Goal: Task Accomplishment & Management: Manage account settings

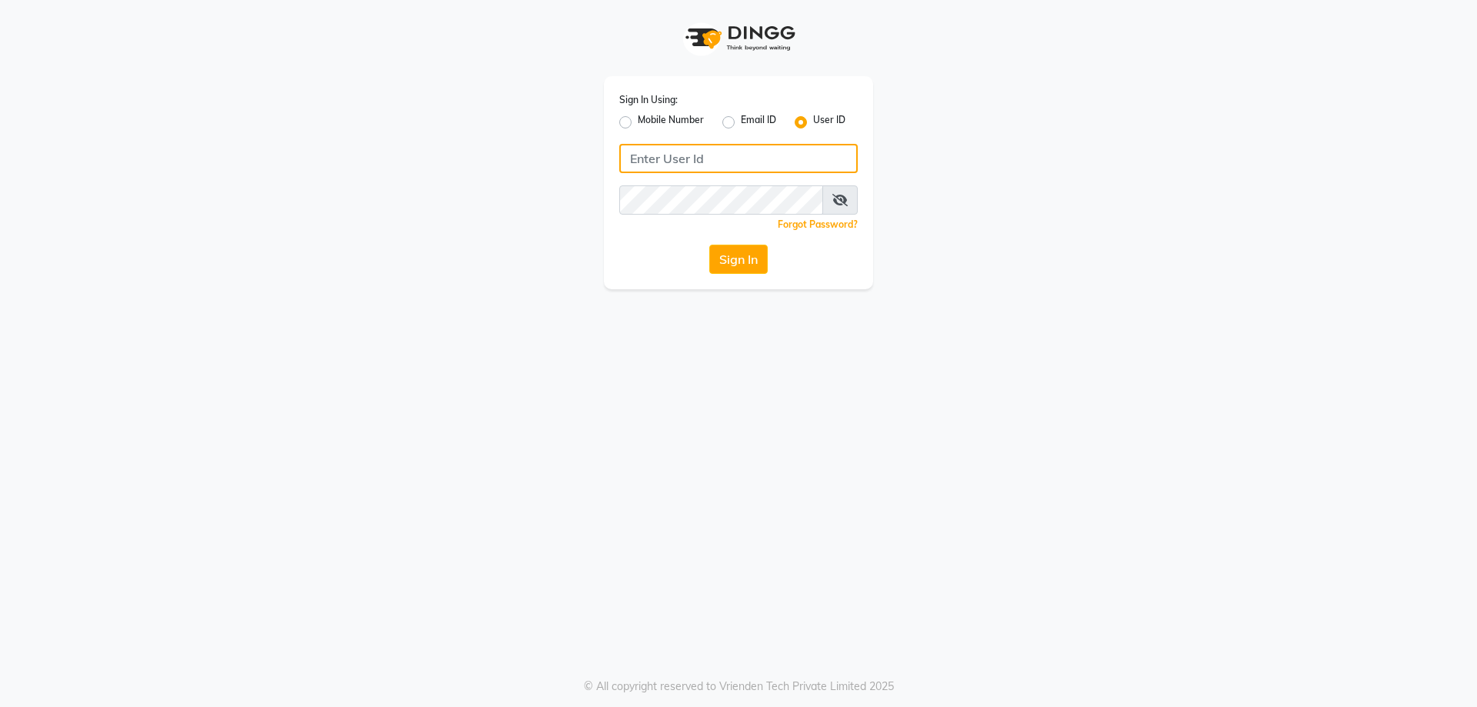
click at [754, 160] on input "Username" at bounding box center [738, 158] width 239 height 29
type input "#grwm"
click at [757, 262] on button "Sign In" at bounding box center [738, 259] width 58 height 29
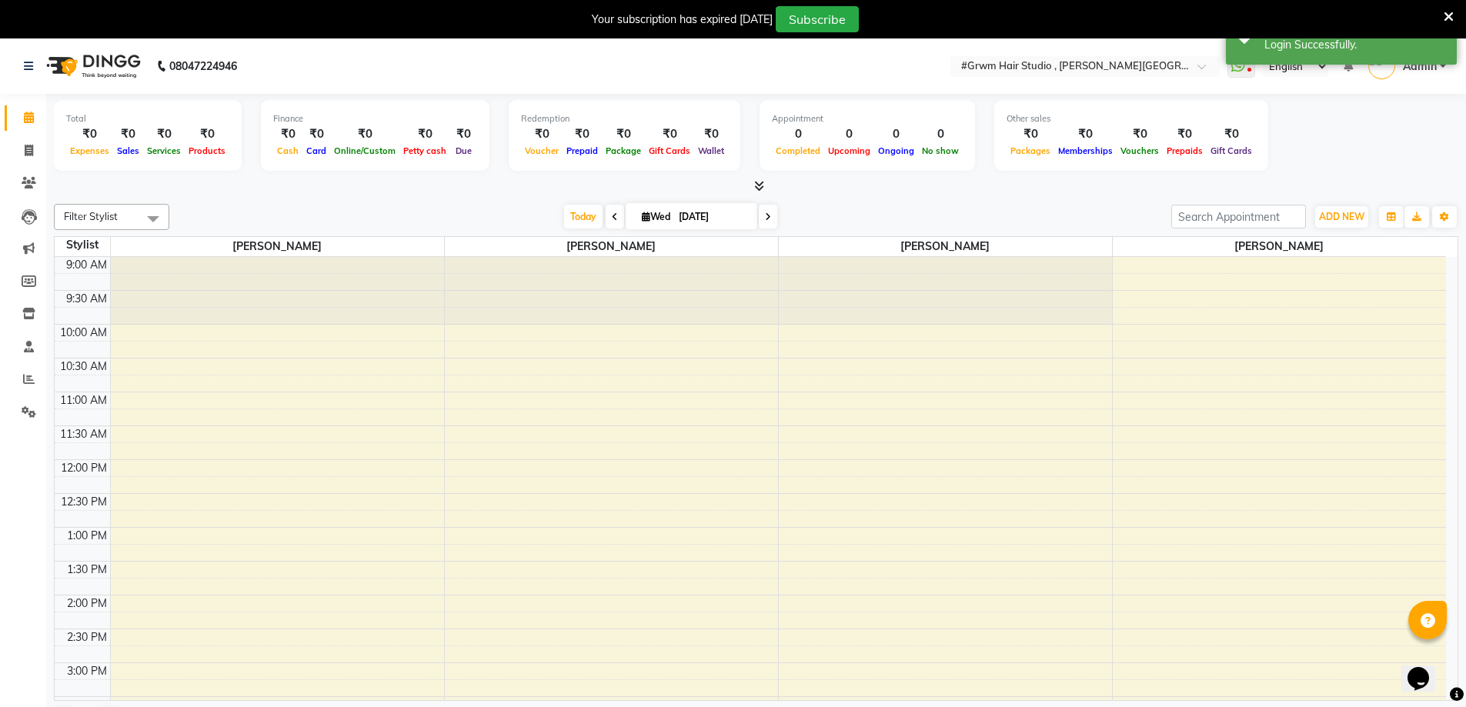
click at [1445, 17] on icon at bounding box center [1449, 17] width 10 height 14
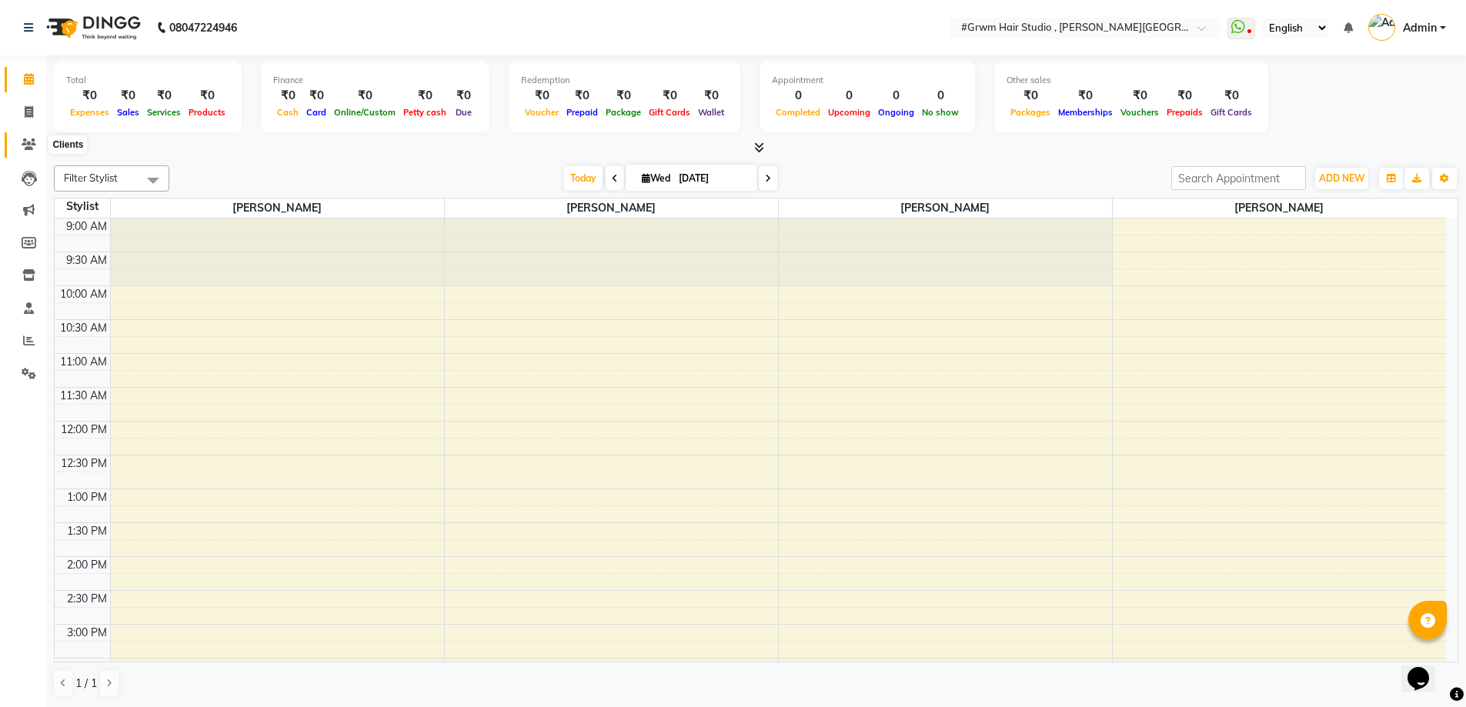
click at [23, 144] on icon at bounding box center [29, 145] width 15 height 12
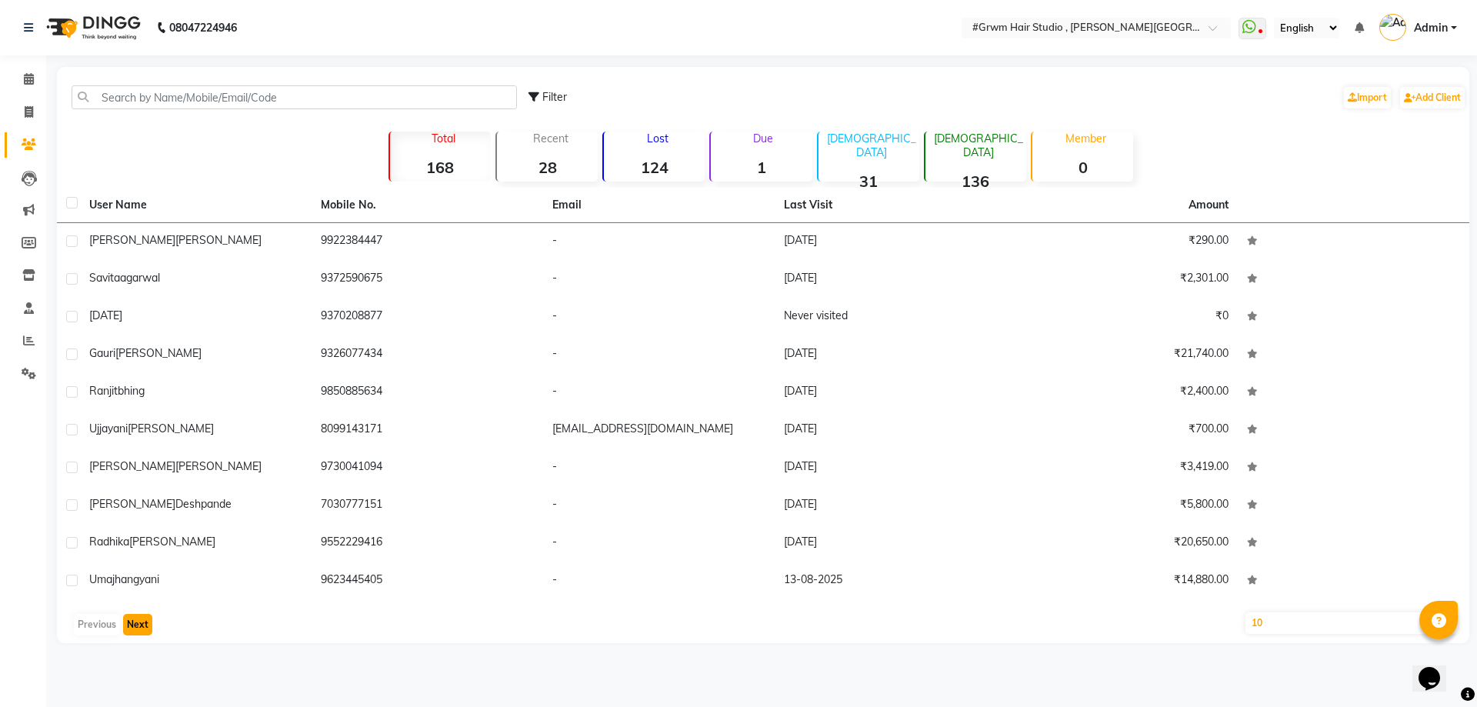
click at [133, 631] on button "Next" at bounding box center [137, 625] width 29 height 22
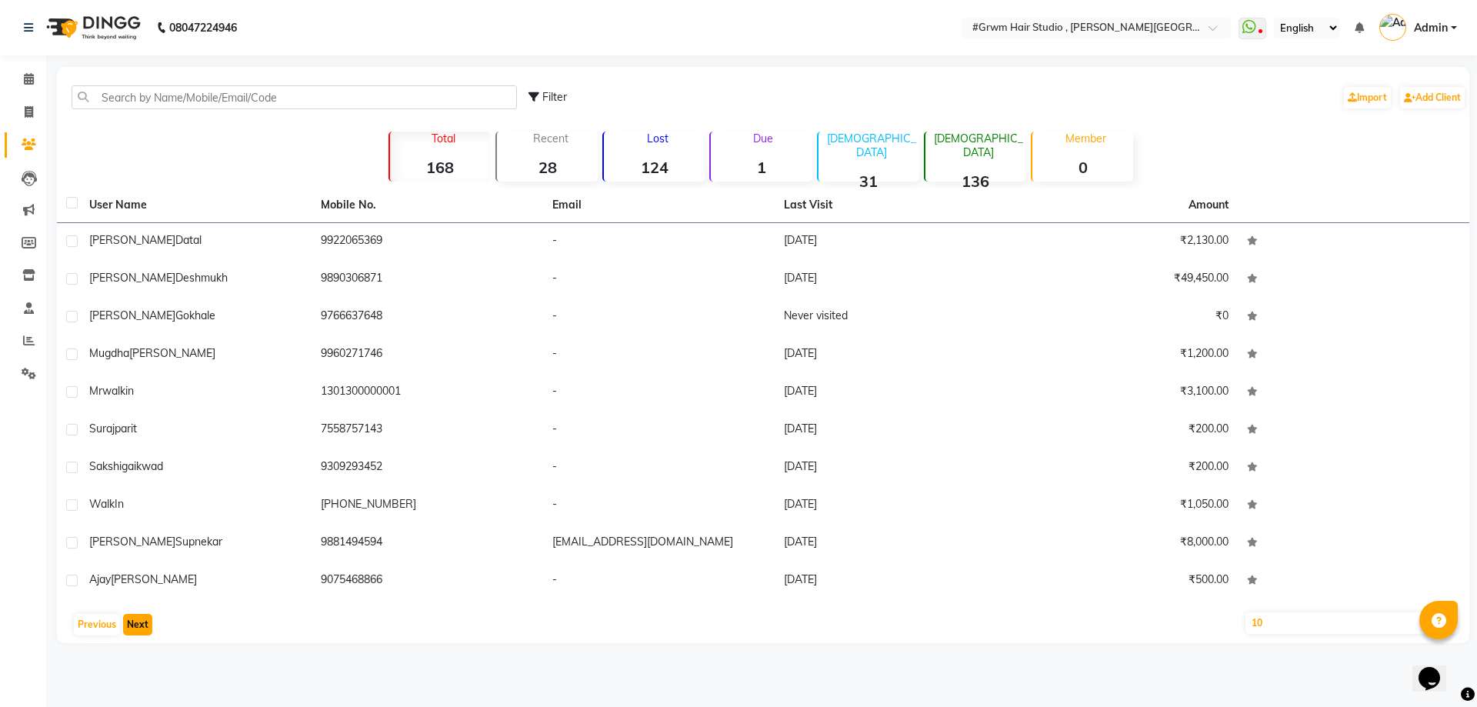
click at [133, 631] on button "Next" at bounding box center [137, 625] width 29 height 22
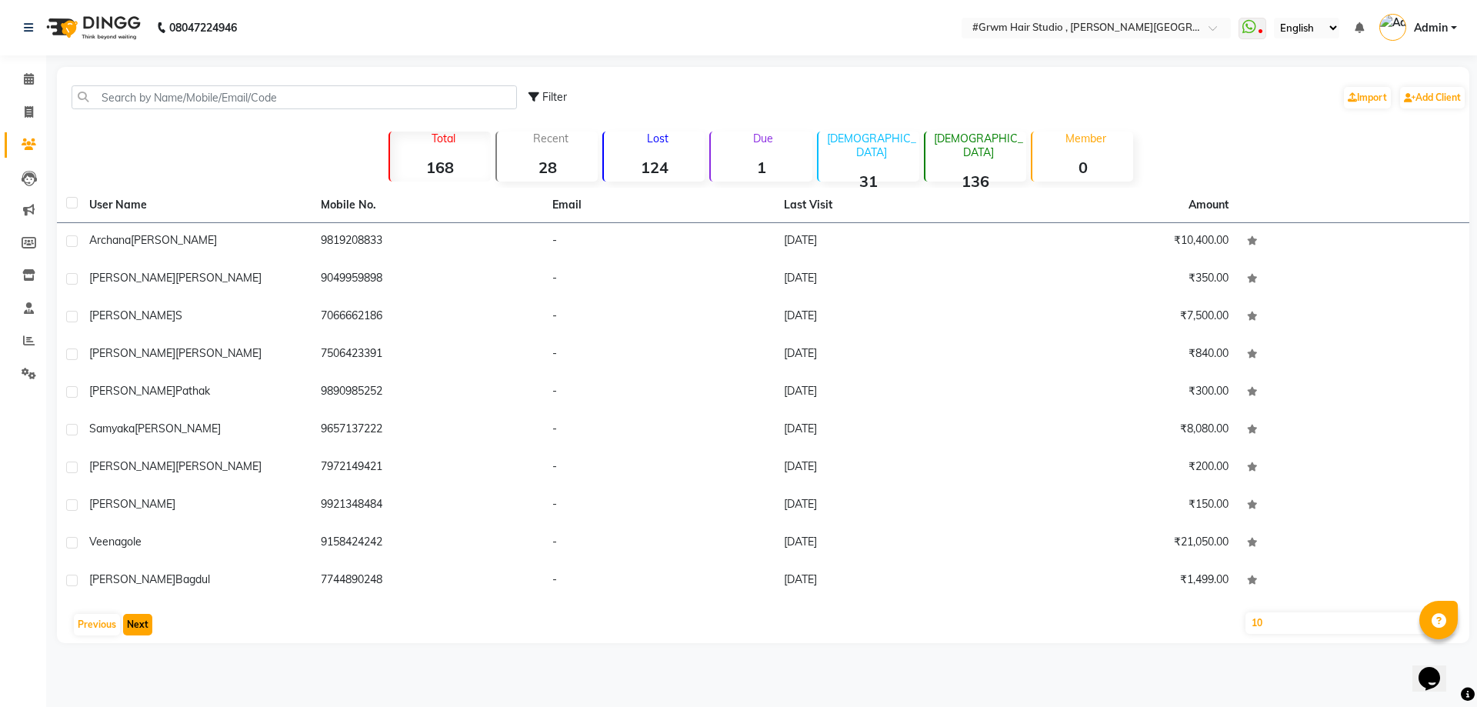
click at [133, 631] on button "Next" at bounding box center [137, 625] width 29 height 22
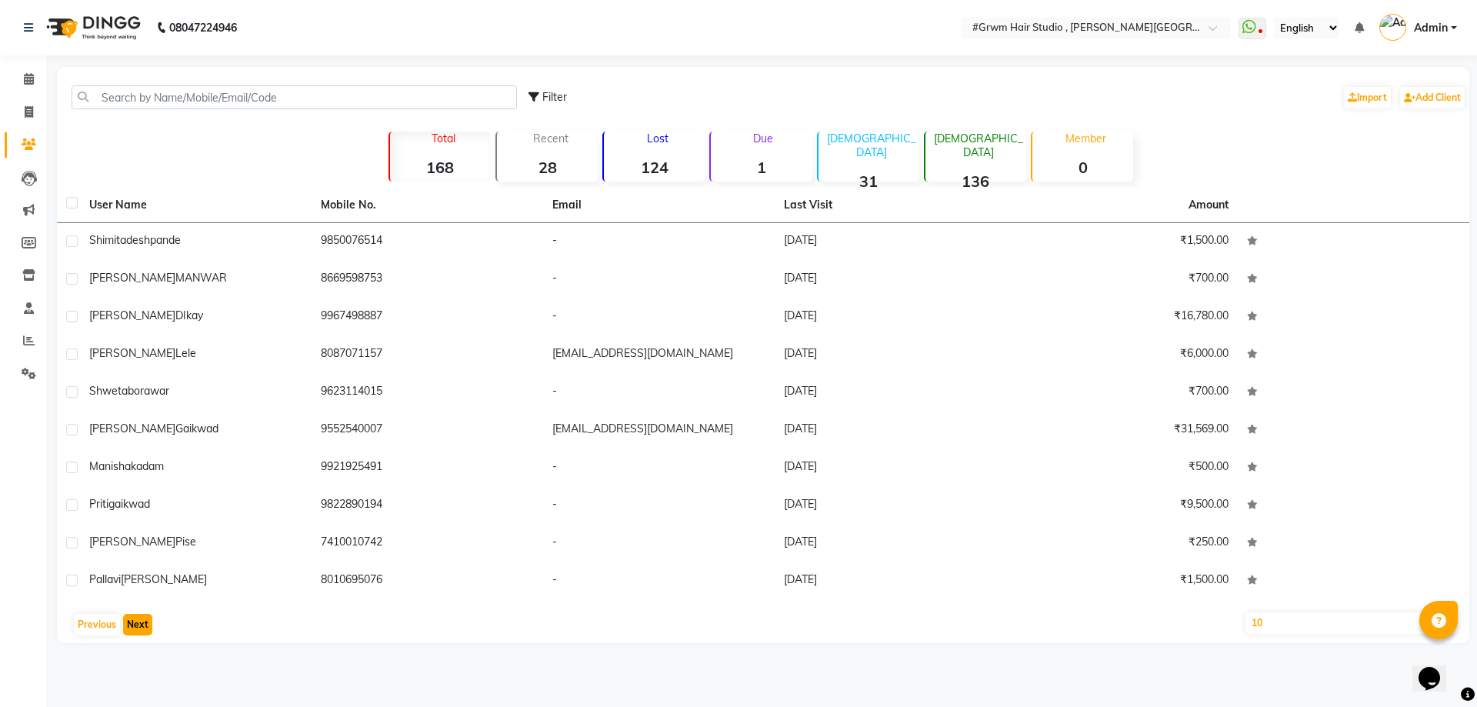
click at [133, 631] on button "Next" at bounding box center [137, 625] width 29 height 22
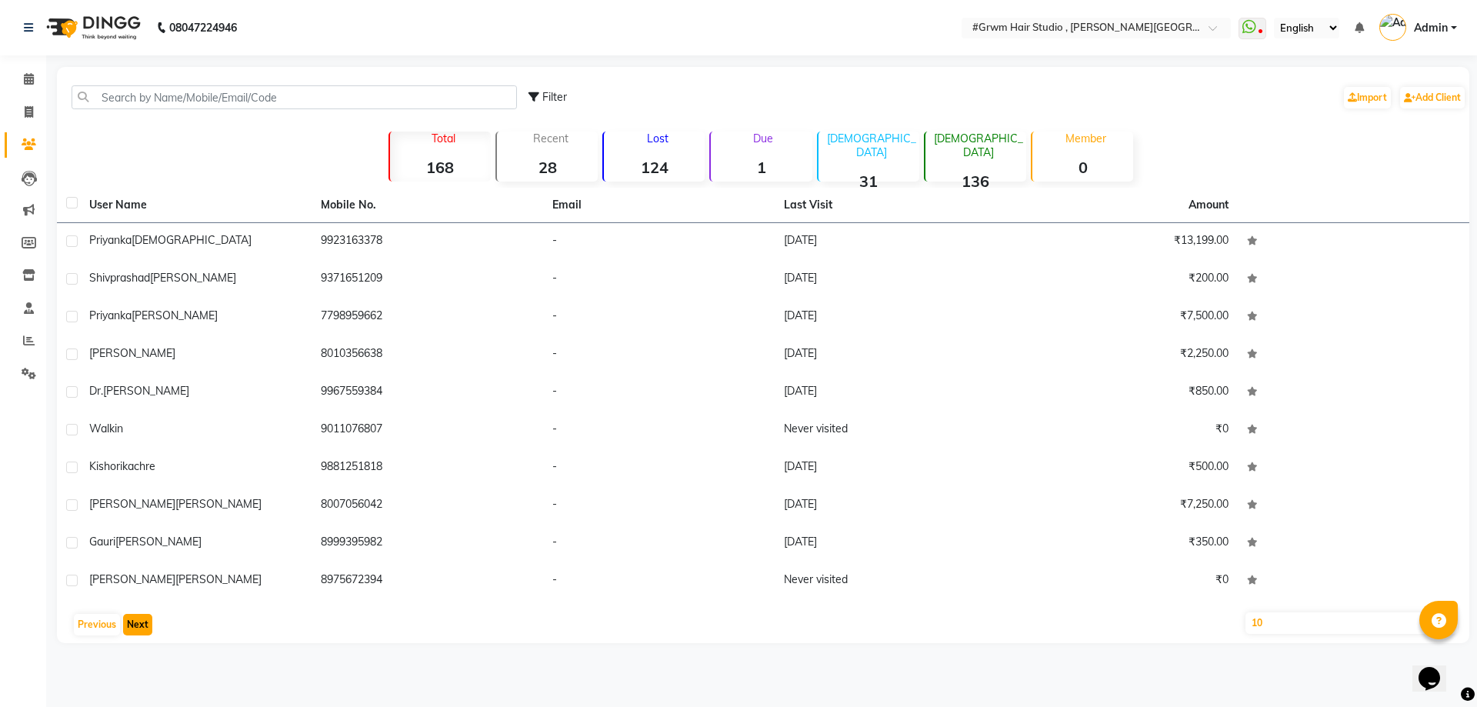
click at [133, 631] on button "Next" at bounding box center [137, 625] width 29 height 22
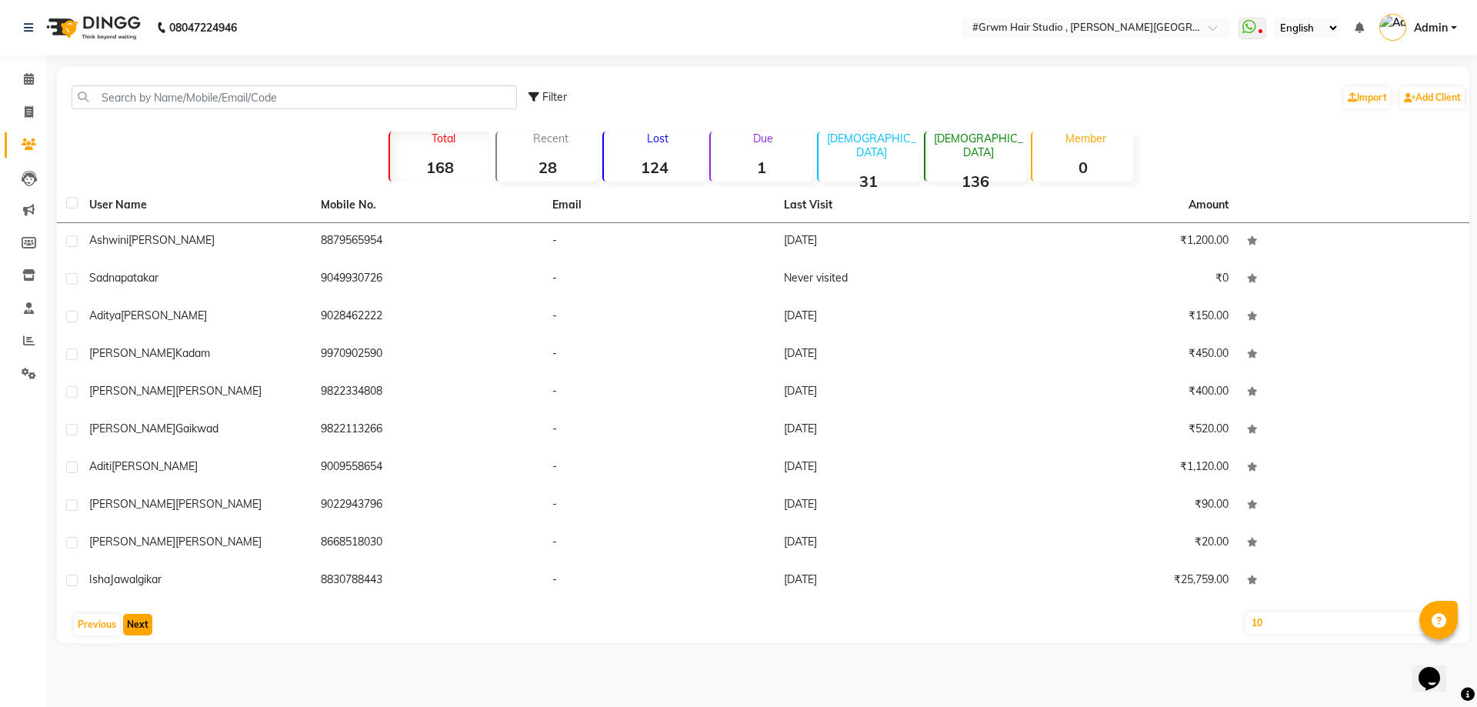
click at [133, 631] on button "Next" at bounding box center [137, 625] width 29 height 22
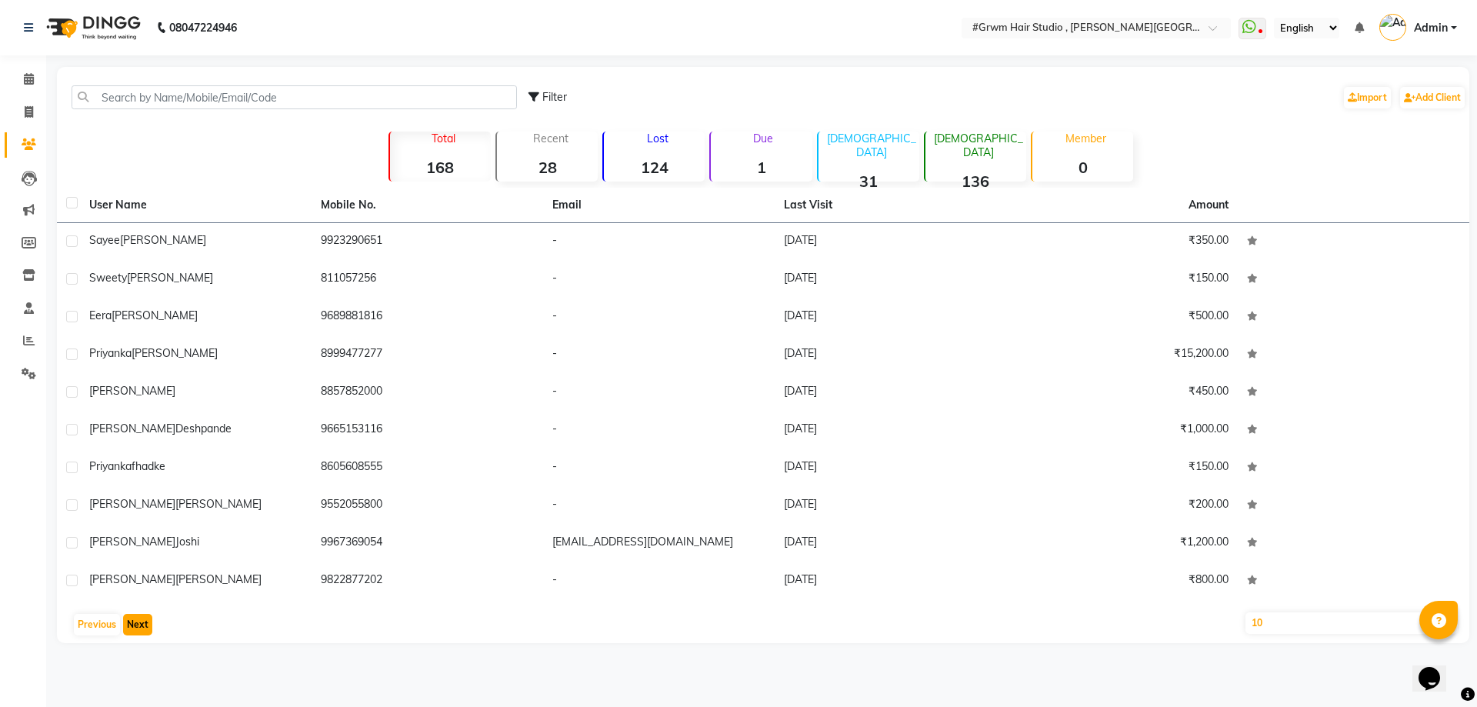
click at [133, 631] on button "Next" at bounding box center [137, 625] width 29 height 22
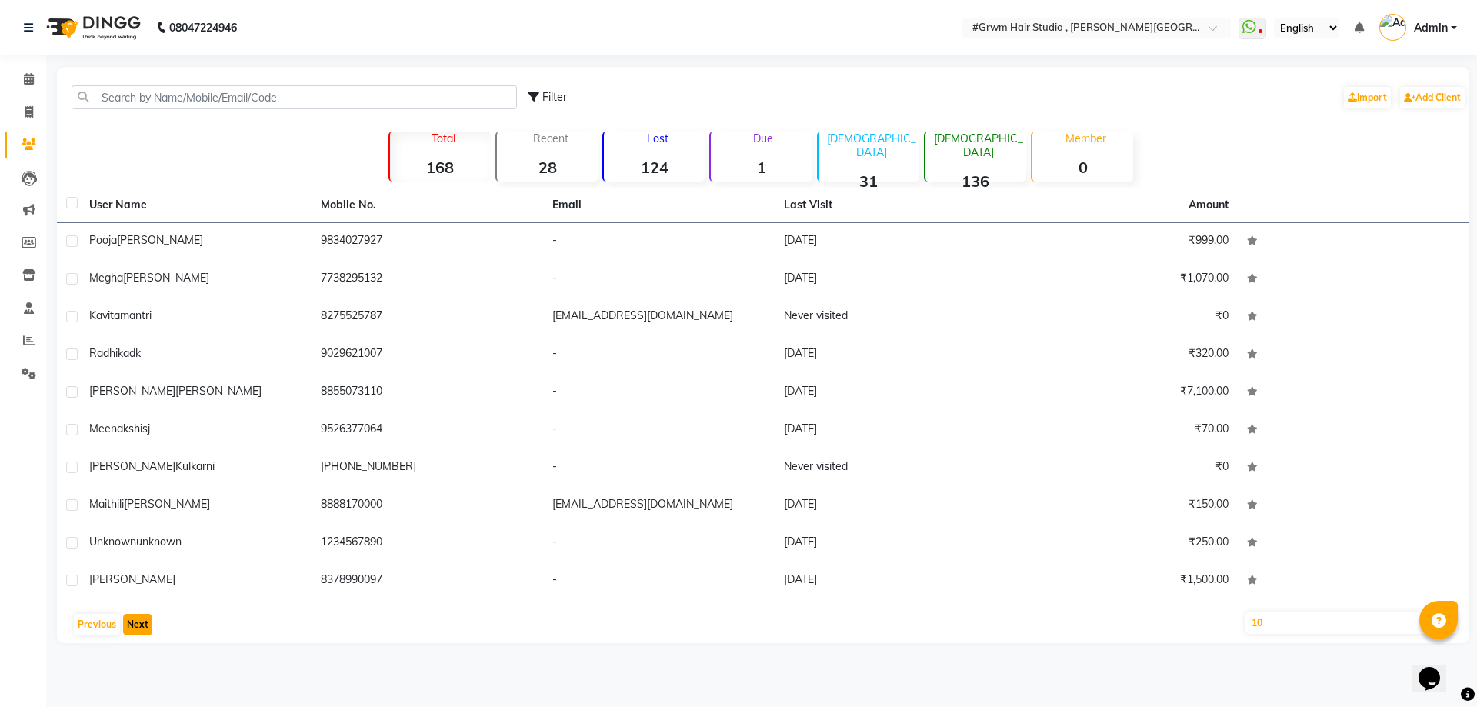
click at [133, 631] on button "Next" at bounding box center [137, 625] width 29 height 22
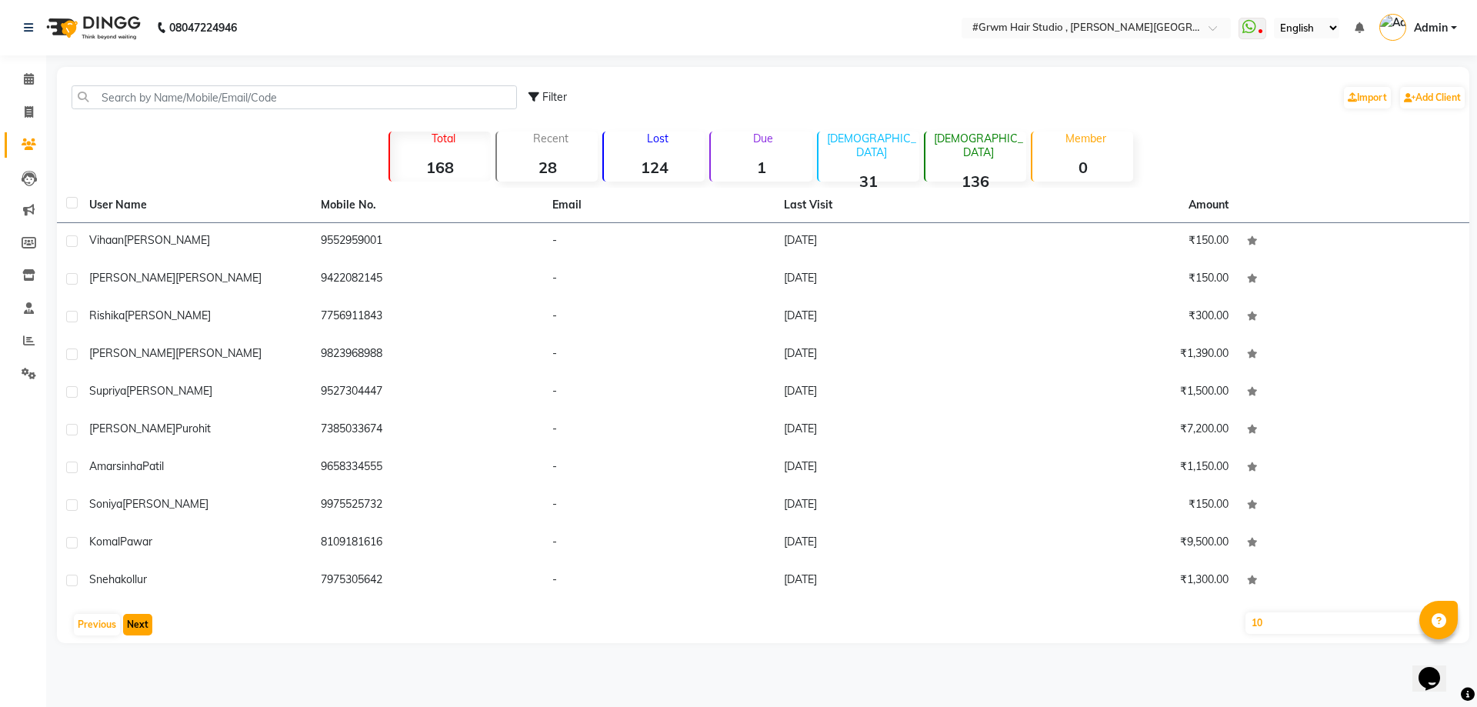
click at [133, 631] on button "Next" at bounding box center [137, 625] width 29 height 22
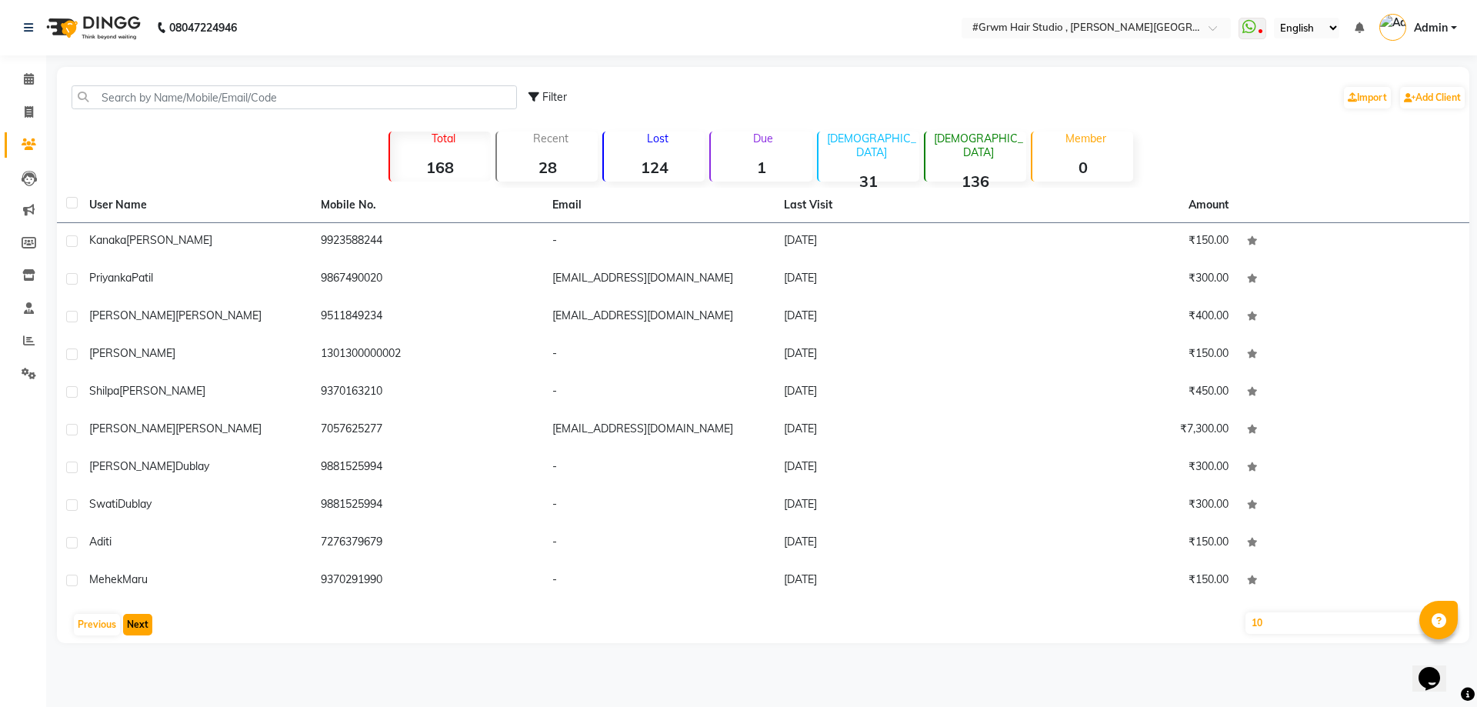
click at [133, 631] on button "Next" at bounding box center [137, 625] width 29 height 22
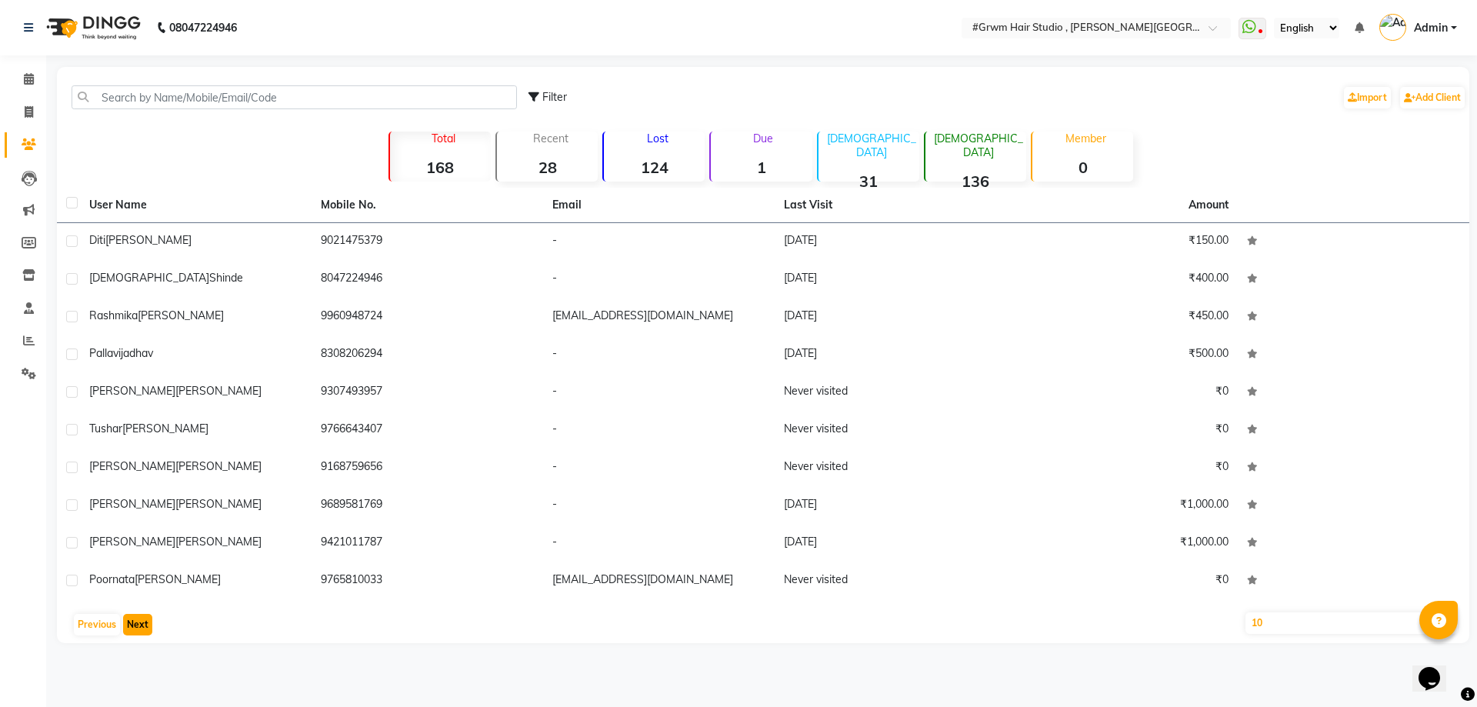
click at [133, 631] on button "Next" at bounding box center [137, 625] width 29 height 22
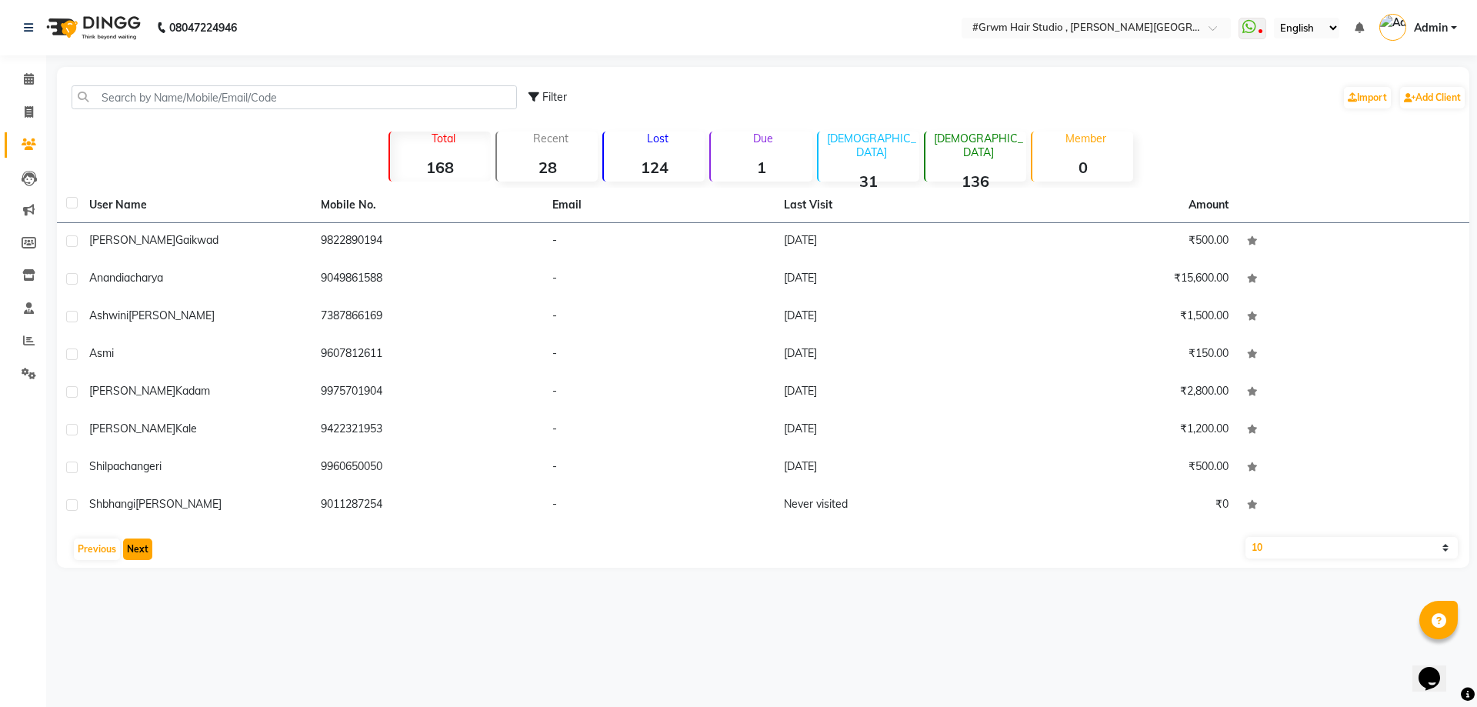
click at [146, 549] on button "Next" at bounding box center [137, 550] width 29 height 22
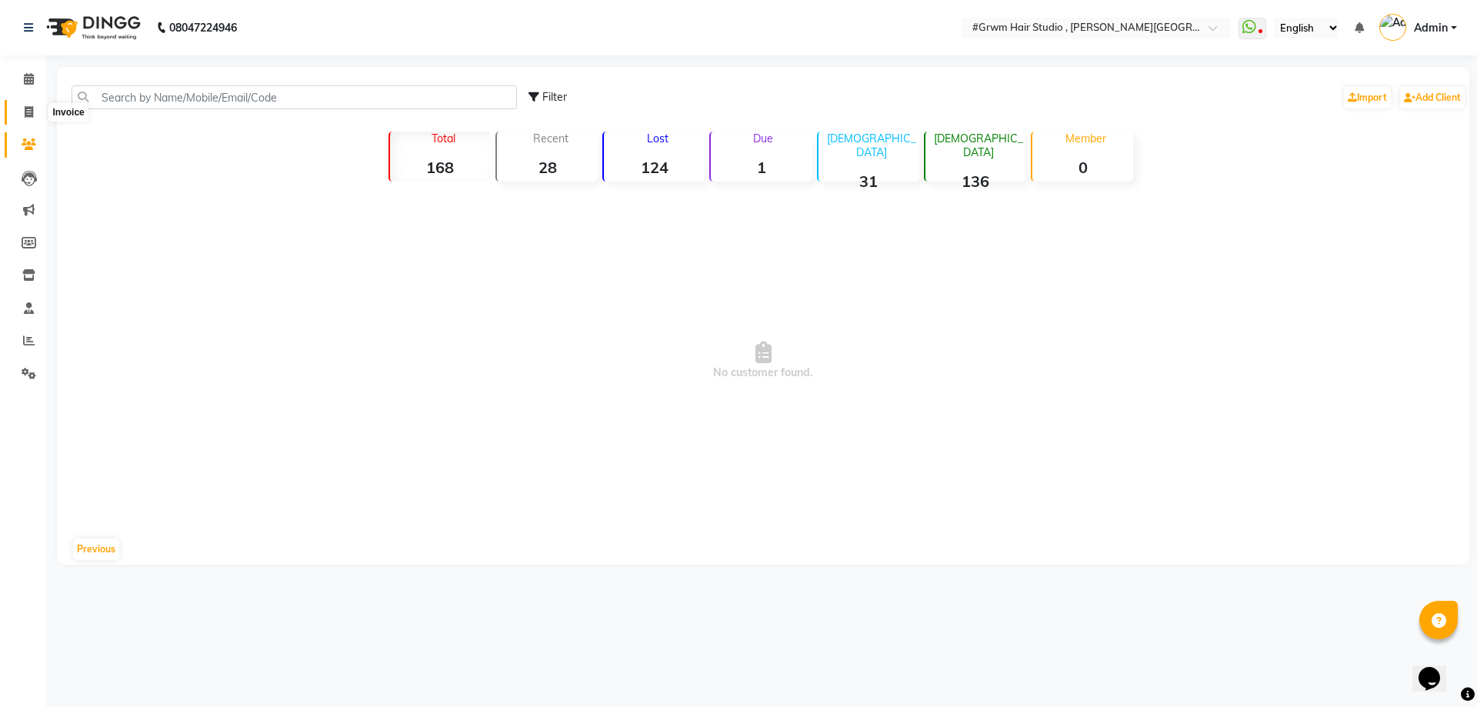
click at [30, 111] on icon at bounding box center [29, 112] width 8 height 12
select select "6852"
select select "service"
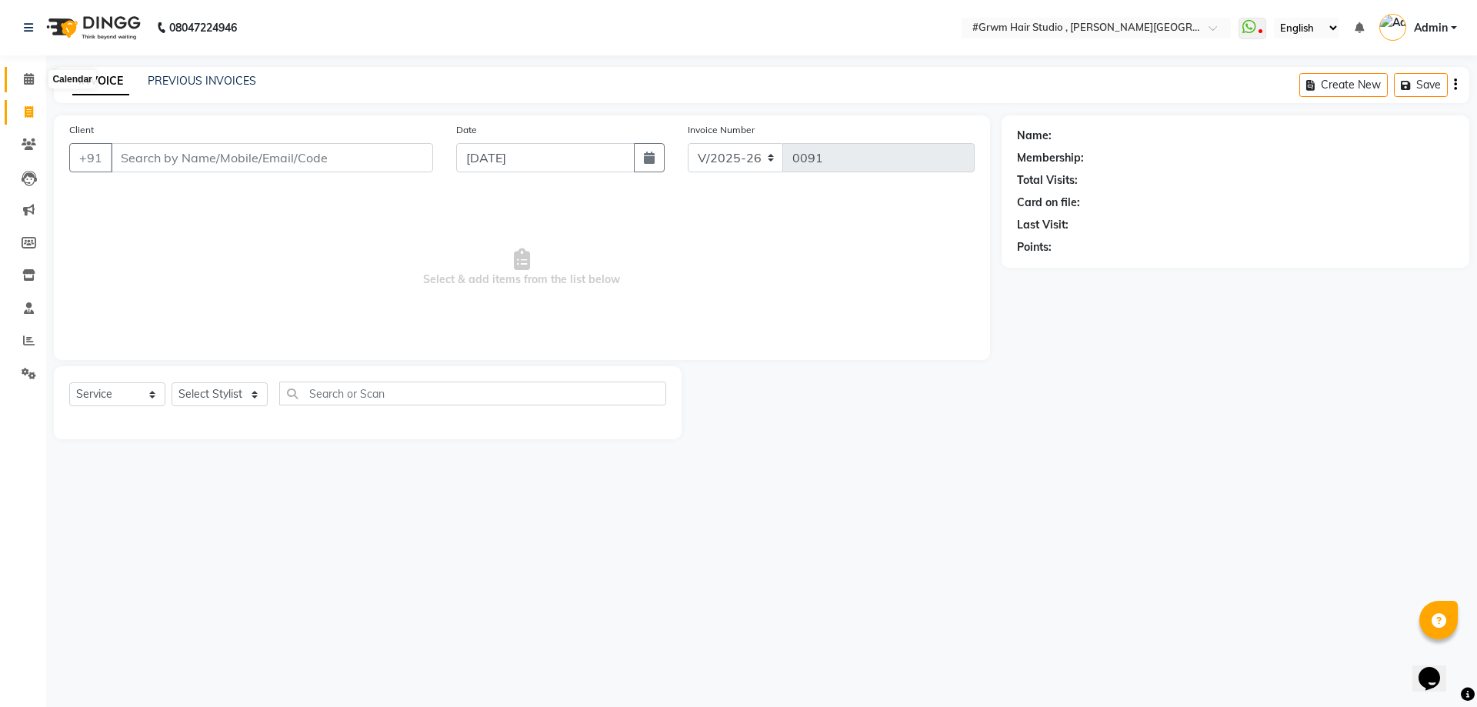
click at [34, 83] on icon at bounding box center [29, 79] width 10 height 12
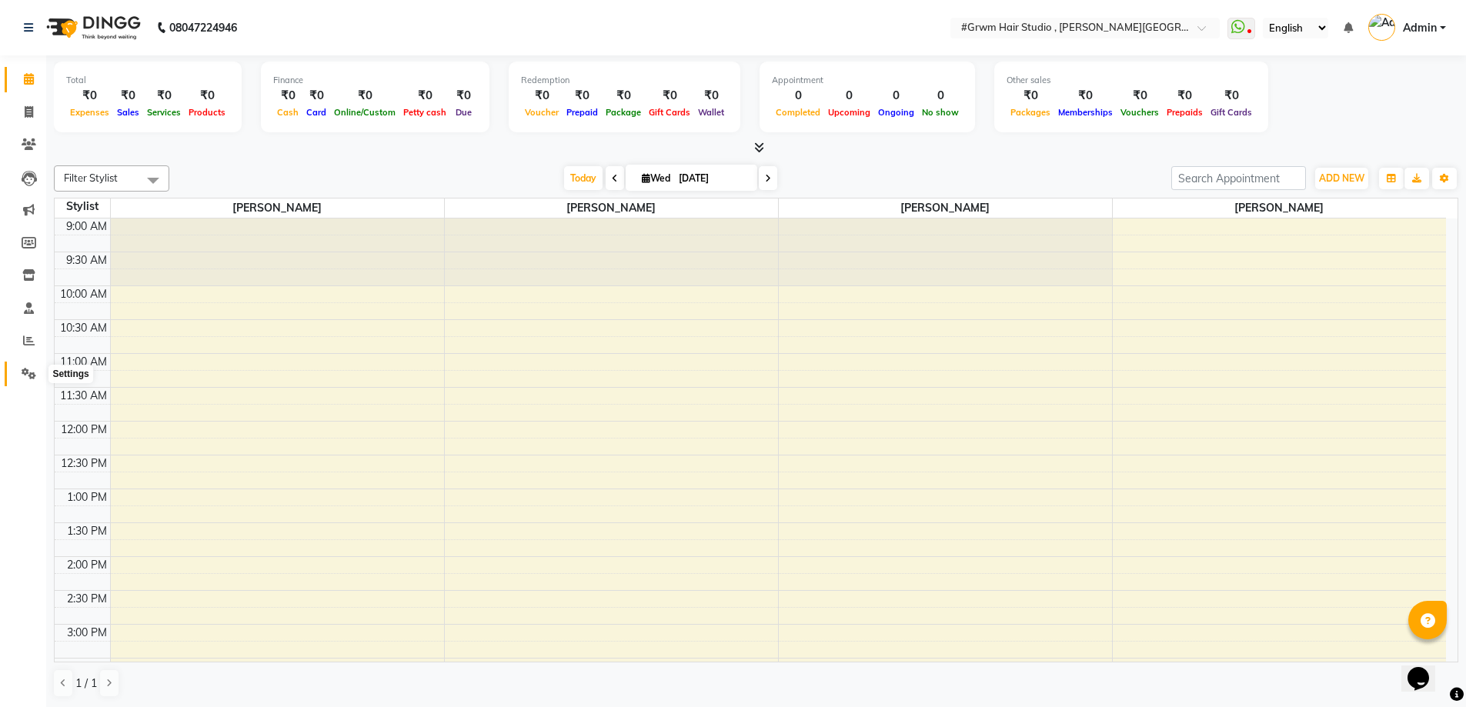
click at [22, 375] on icon at bounding box center [29, 374] width 15 height 12
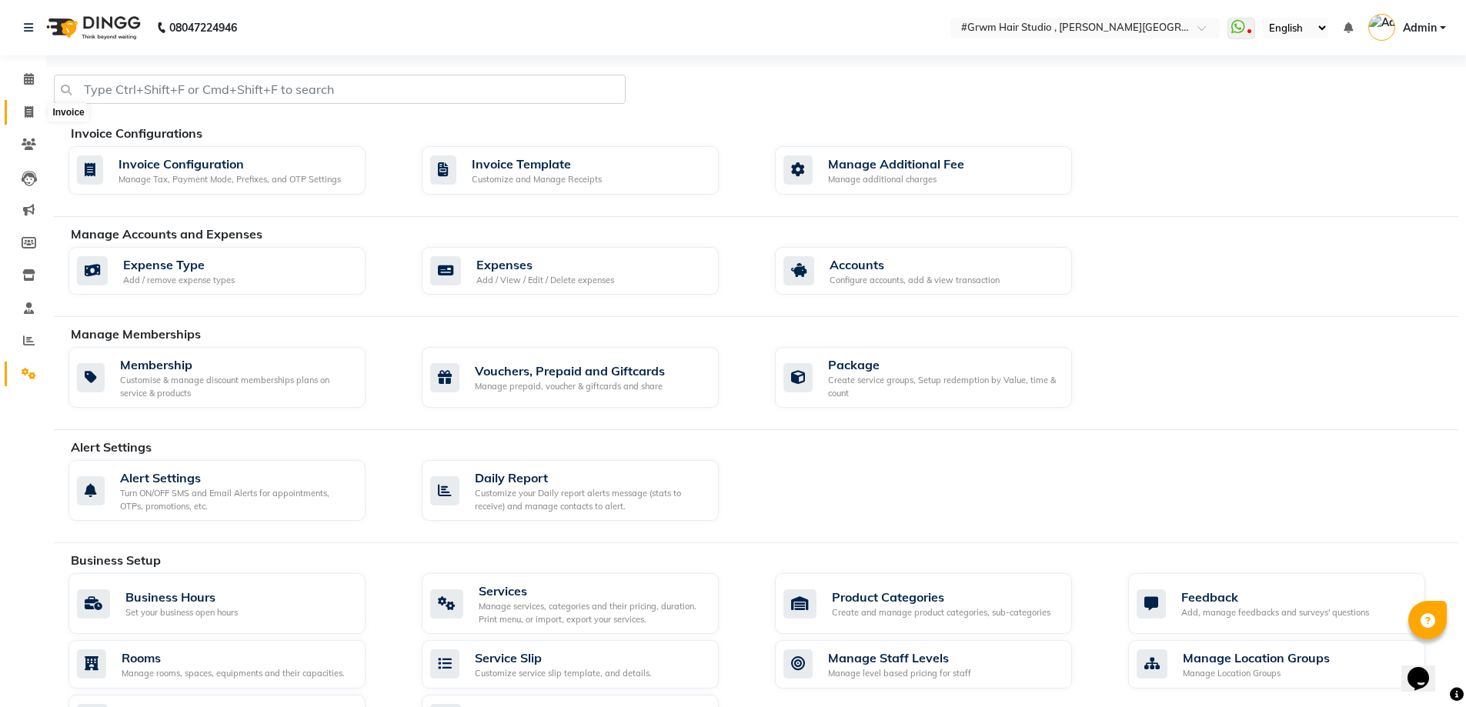
click at [15, 117] on span at bounding box center [28, 113] width 27 height 18
select select "6852"
select select "service"
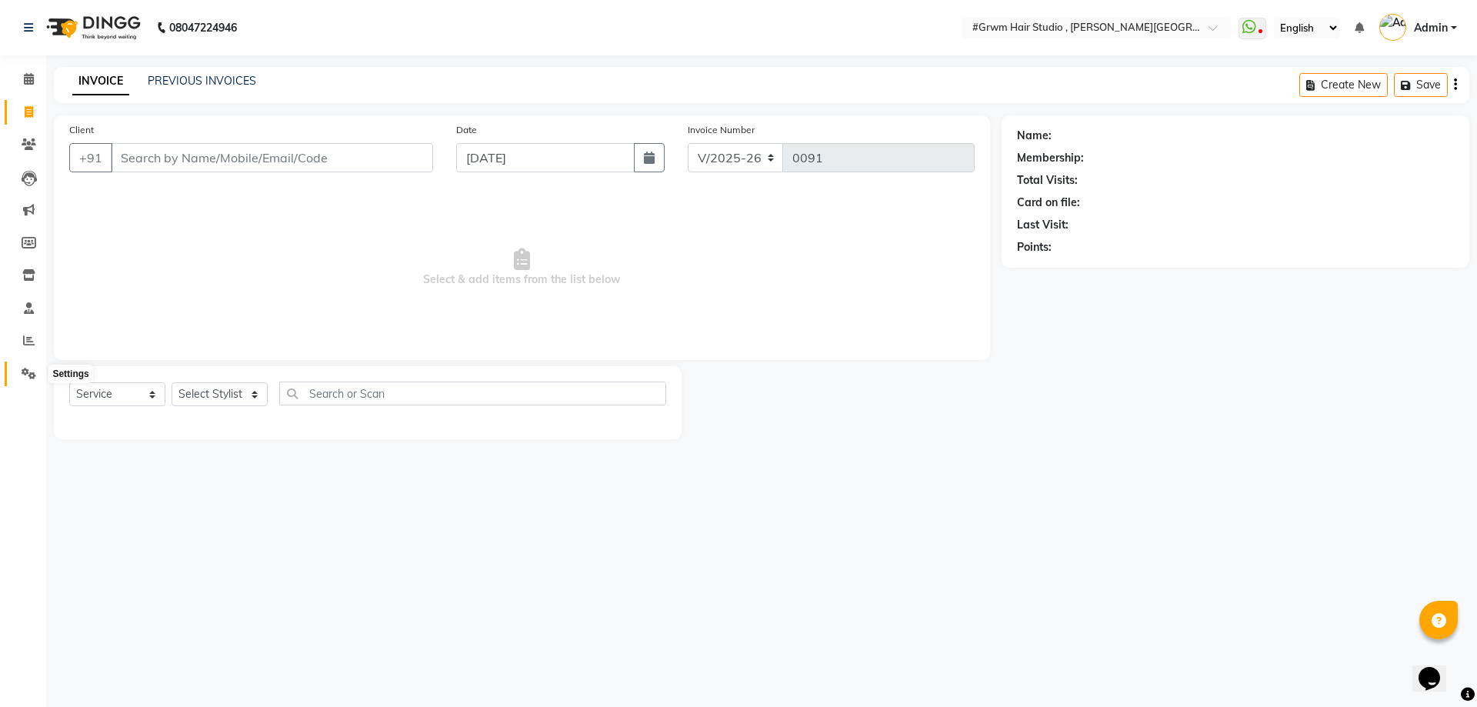
click at [22, 372] on icon at bounding box center [29, 374] width 15 height 12
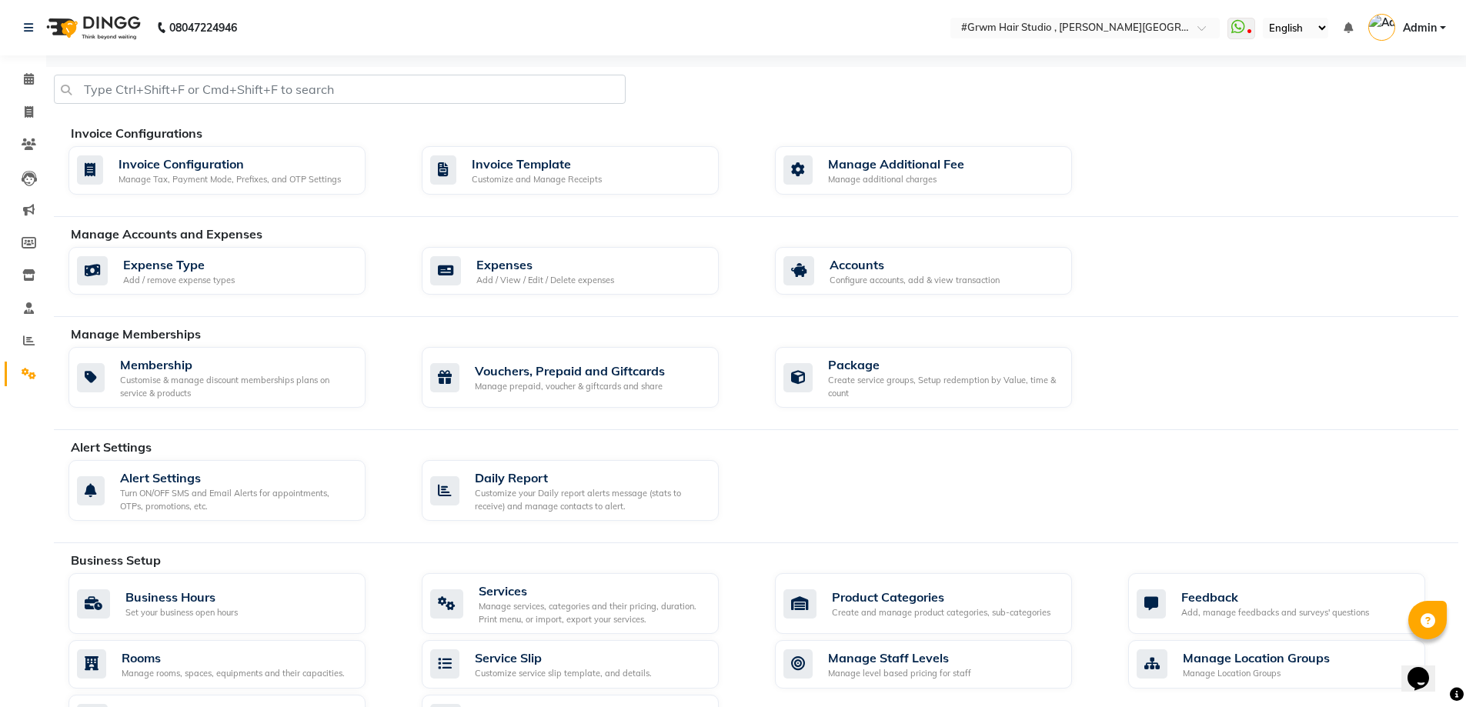
click at [739, 322] on div "Invoice Configurations Invoice Configuration Manage Tax, Payment Mode, Prefixes…" at bounding box center [756, 598] width 1404 height 1063
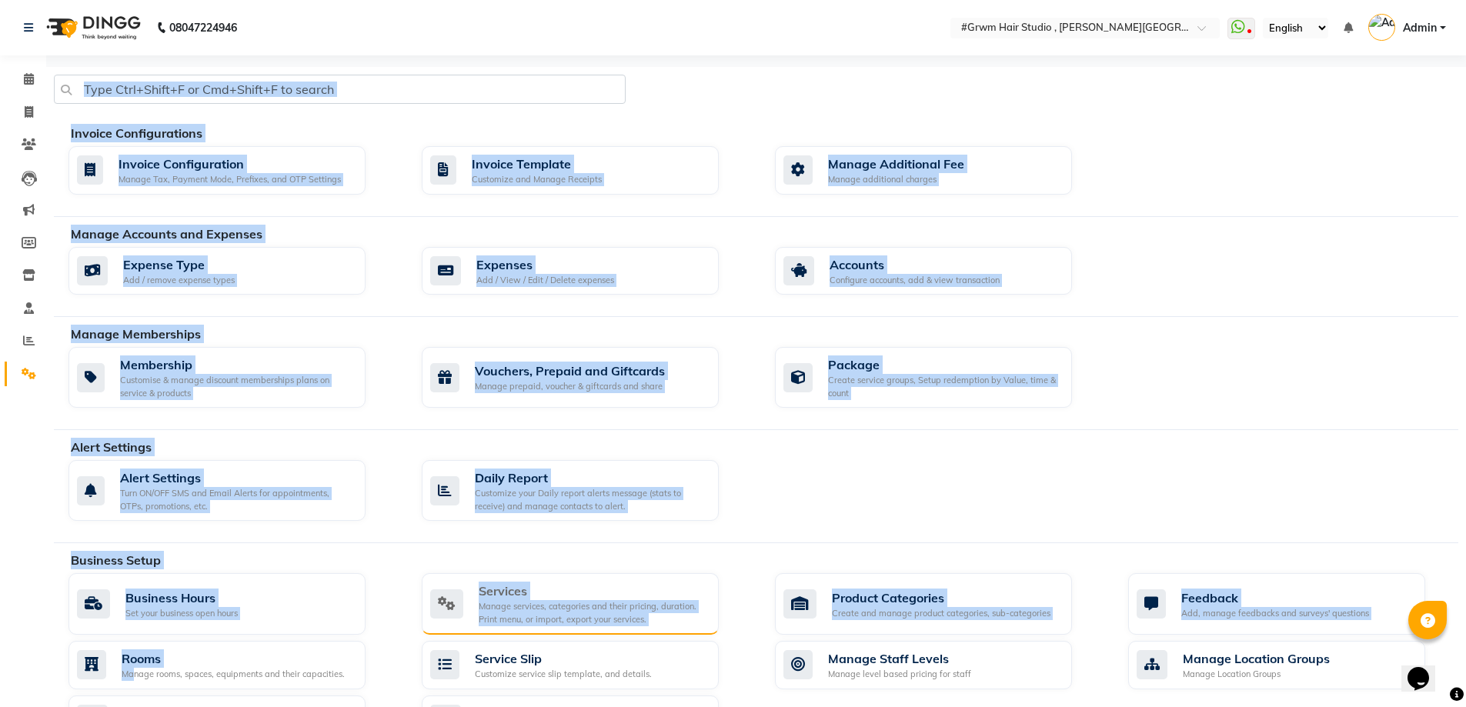
scroll to position [55, 0]
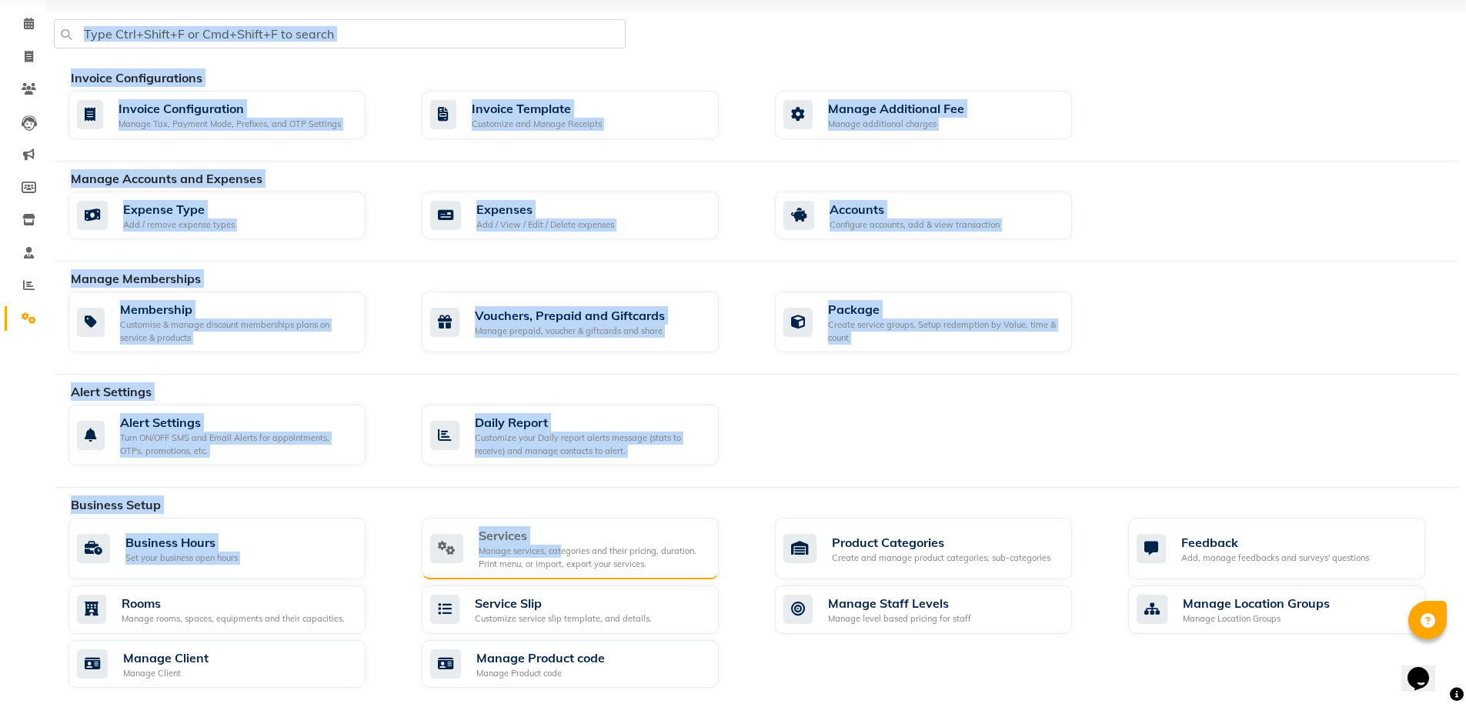
drag, startPoint x: 134, startPoint y: 672, endPoint x: 561, endPoint y: 551, distance: 443.8
click at [561, 551] on app-home "08047224946 Select Location × #Grwm Hair Studio , [PERSON_NAME][GEOGRAPHIC_DATA…" at bounding box center [733, 510] width 1466 height 1130
click at [1304, 400] on div "Alert Settings" at bounding box center [770, 391] width 1399 height 18
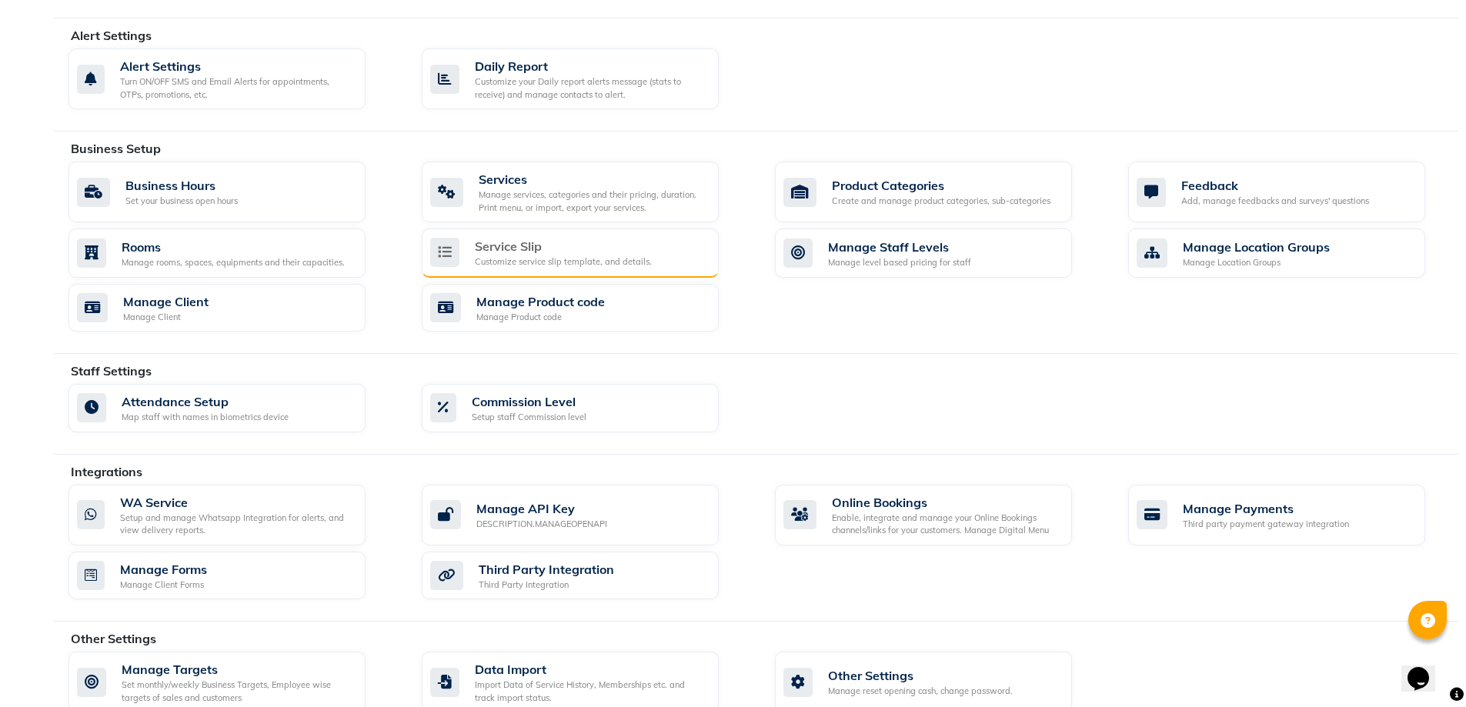
scroll to position [438, 0]
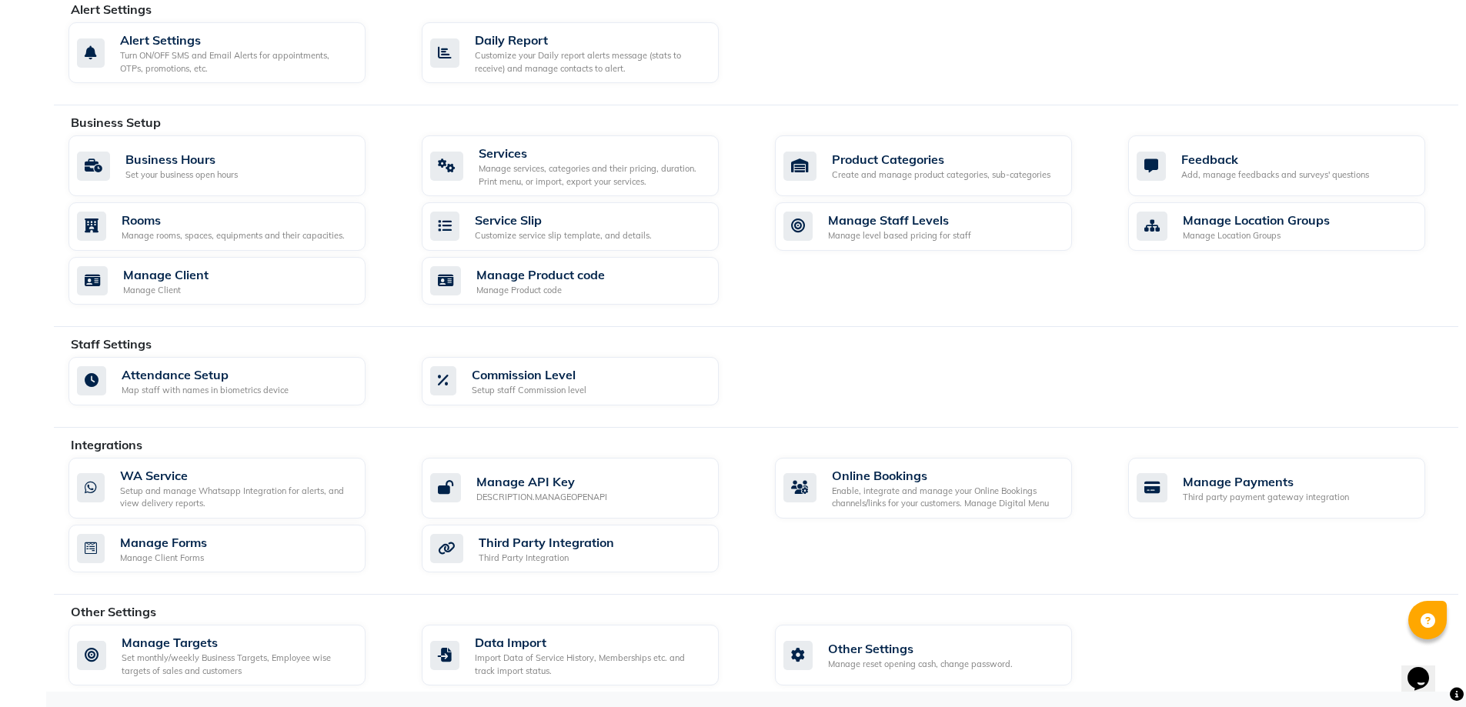
click at [1330, 651] on div "Manage Targets Set monthly/weekly Business Targets, Employee wise targets of sa…" at bounding box center [763, 658] width 1413 height 67
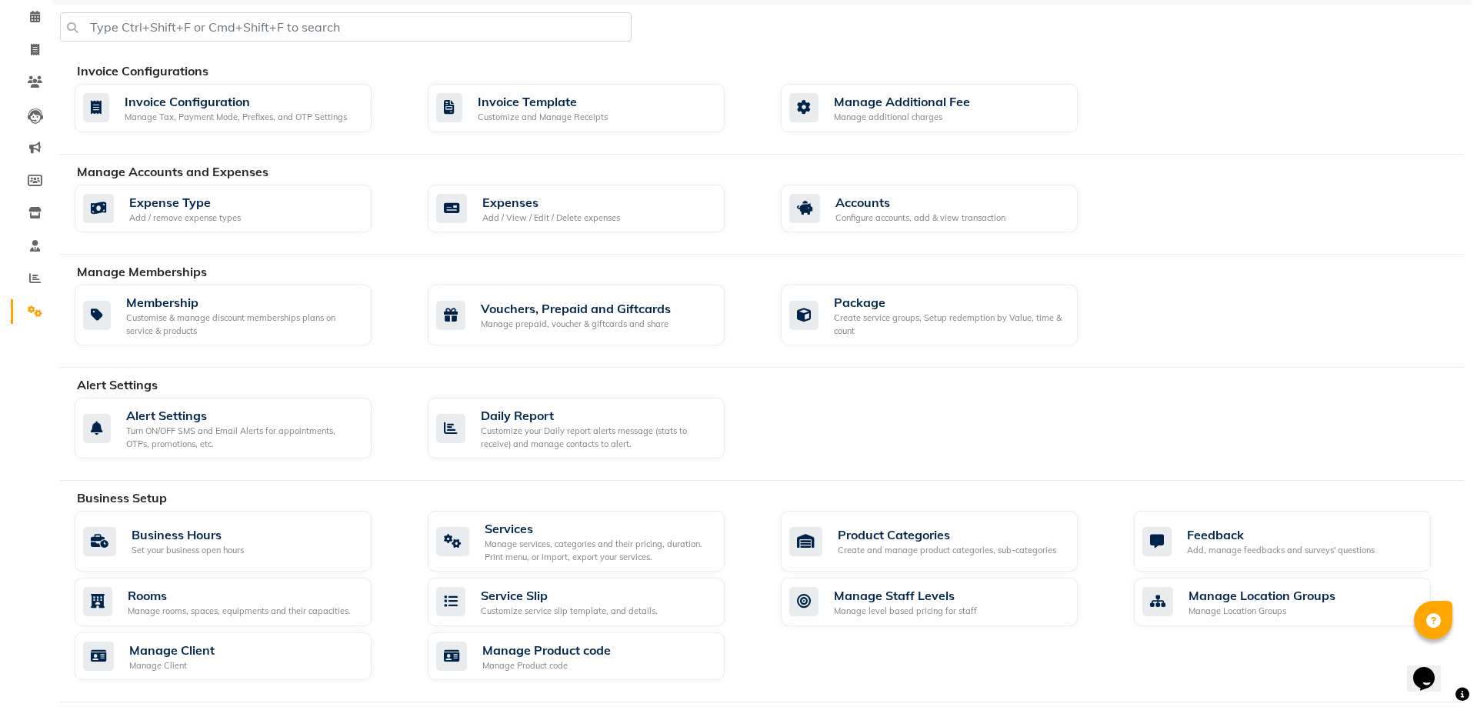
scroll to position [0, 0]
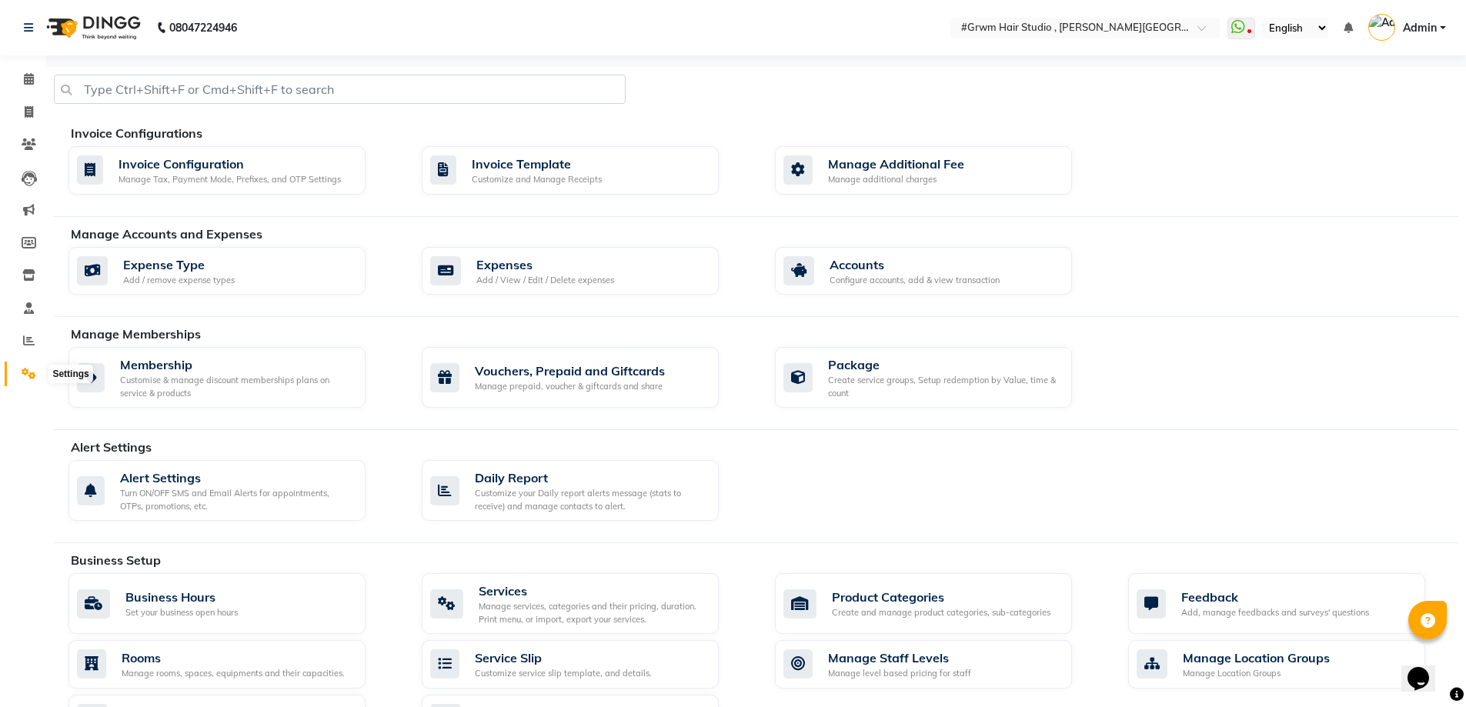
click at [32, 378] on icon at bounding box center [29, 374] width 15 height 12
click at [1293, 441] on div "Alert Settings" at bounding box center [770, 447] width 1399 height 18
click at [28, 339] on icon at bounding box center [29, 341] width 12 height 12
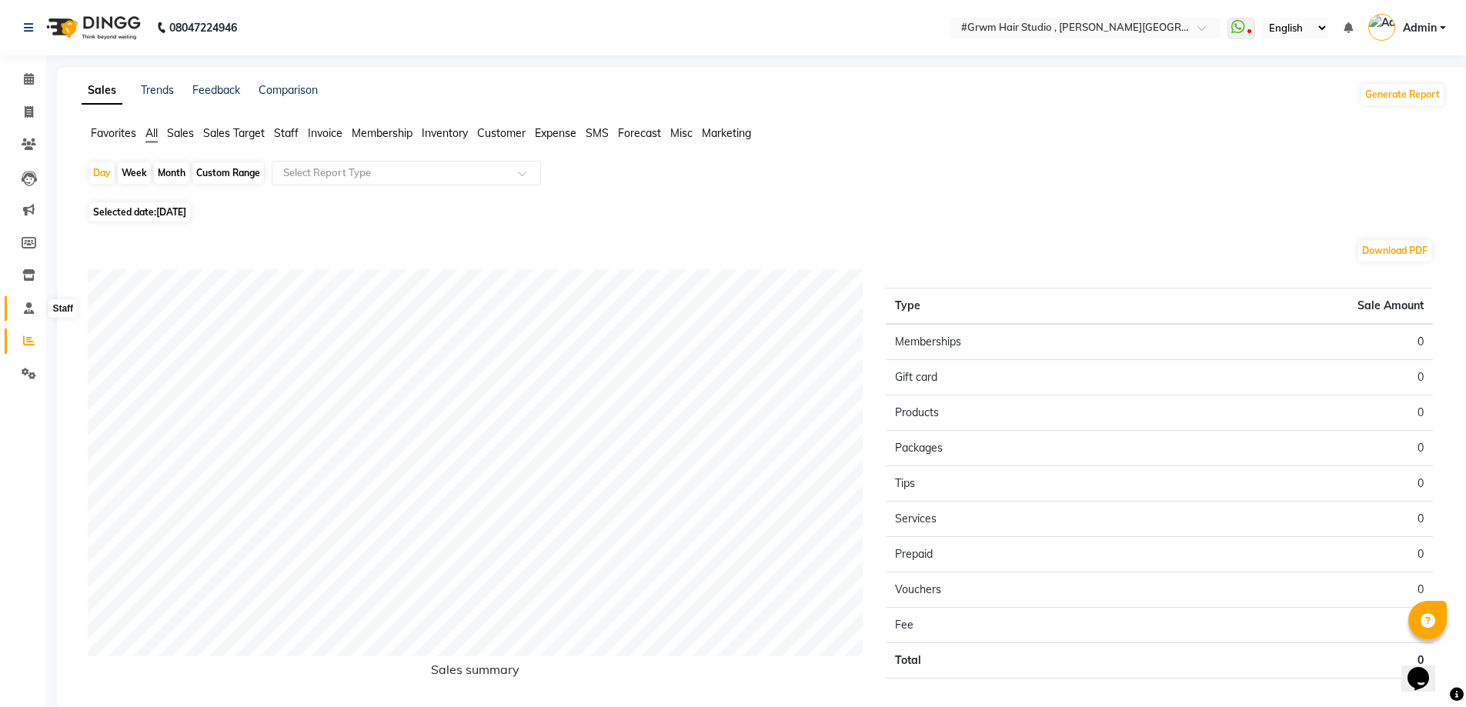
click at [28, 309] on icon at bounding box center [29, 308] width 10 height 12
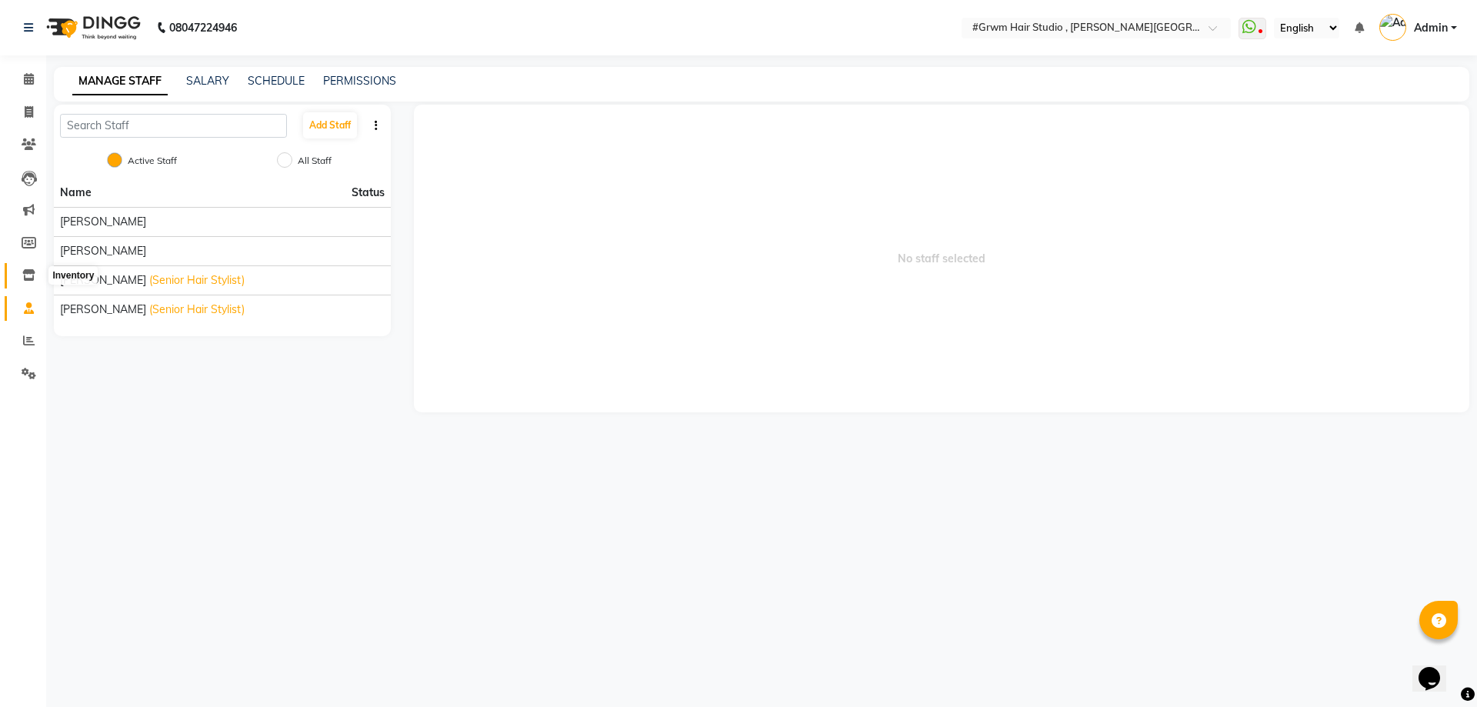
click at [34, 268] on span at bounding box center [28, 276] width 27 height 18
select select
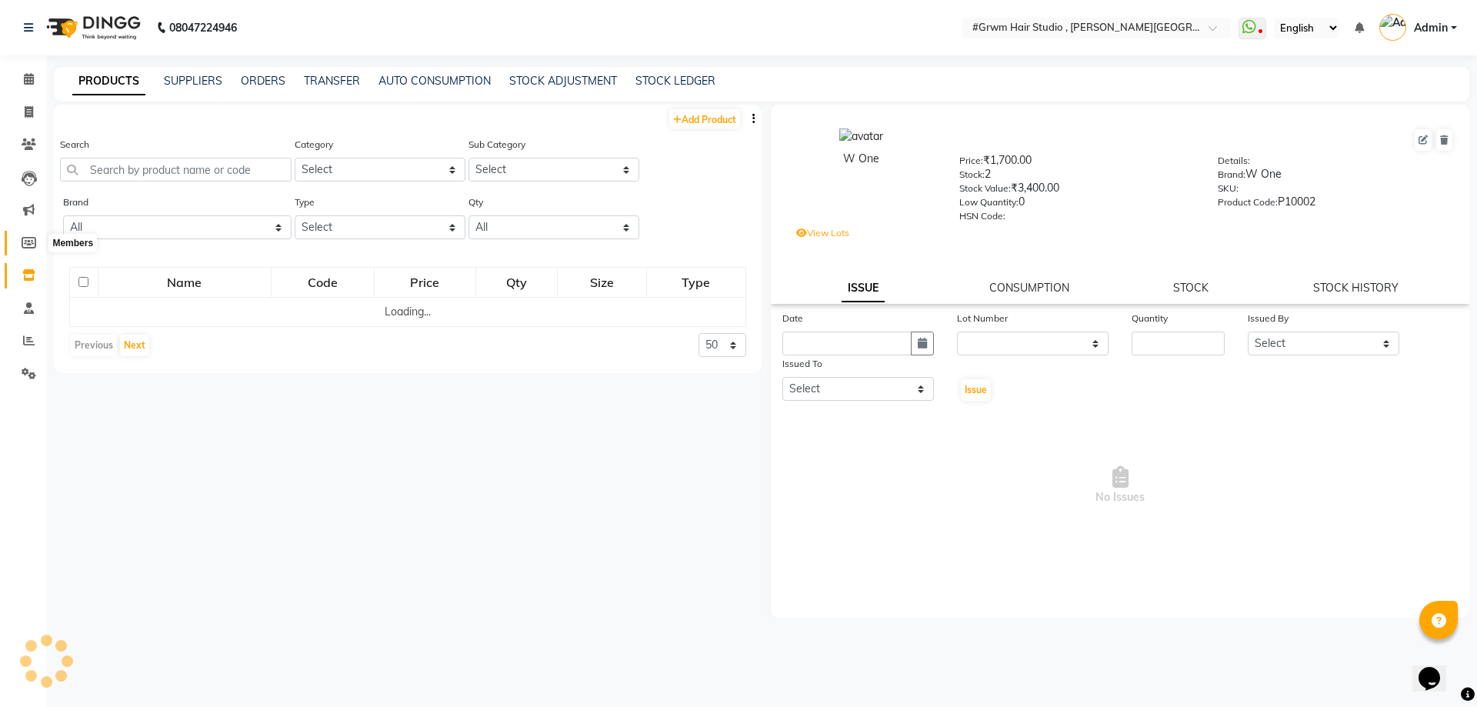
click at [30, 238] on icon at bounding box center [29, 243] width 15 height 12
select select
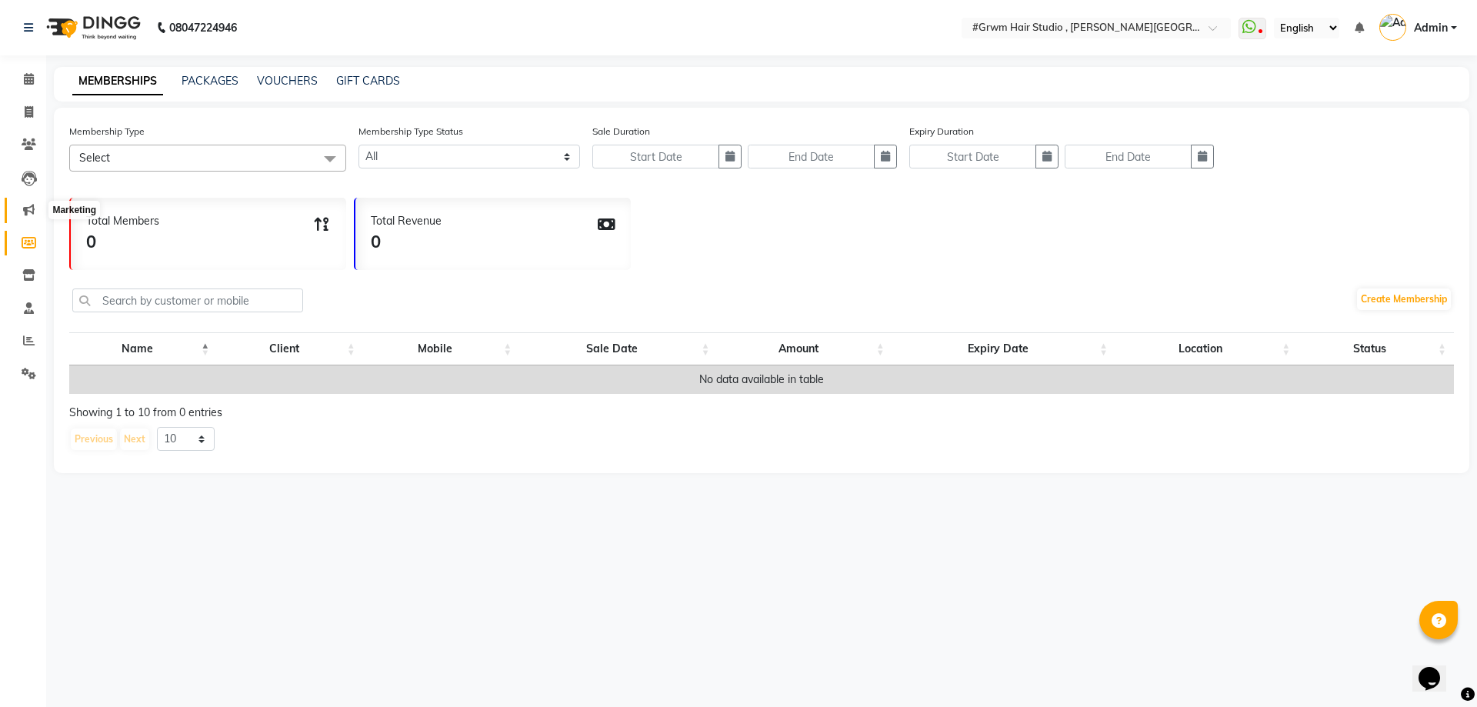
click at [31, 212] on icon at bounding box center [29, 210] width 12 height 12
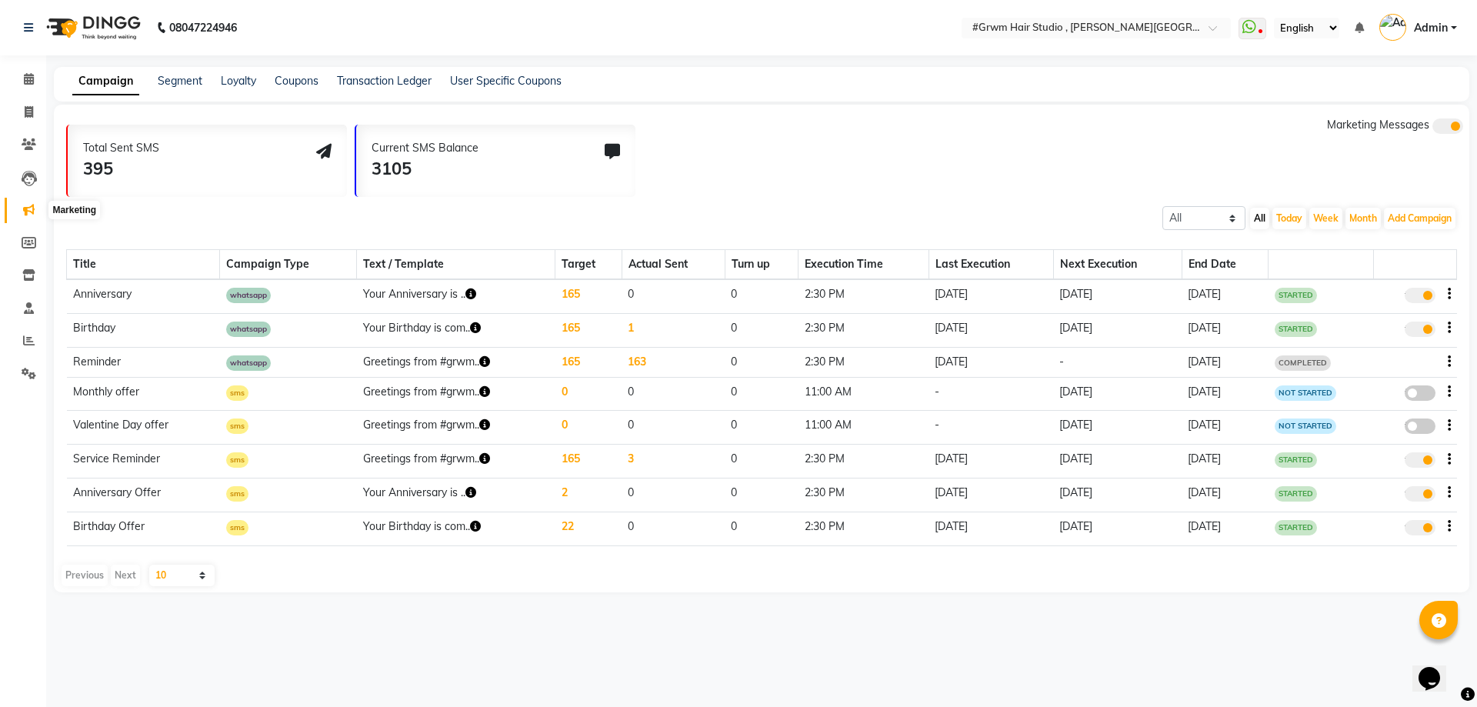
click at [29, 210] on icon at bounding box center [29, 210] width 12 height 12
click at [173, 85] on link "Segment" at bounding box center [180, 81] width 45 height 14
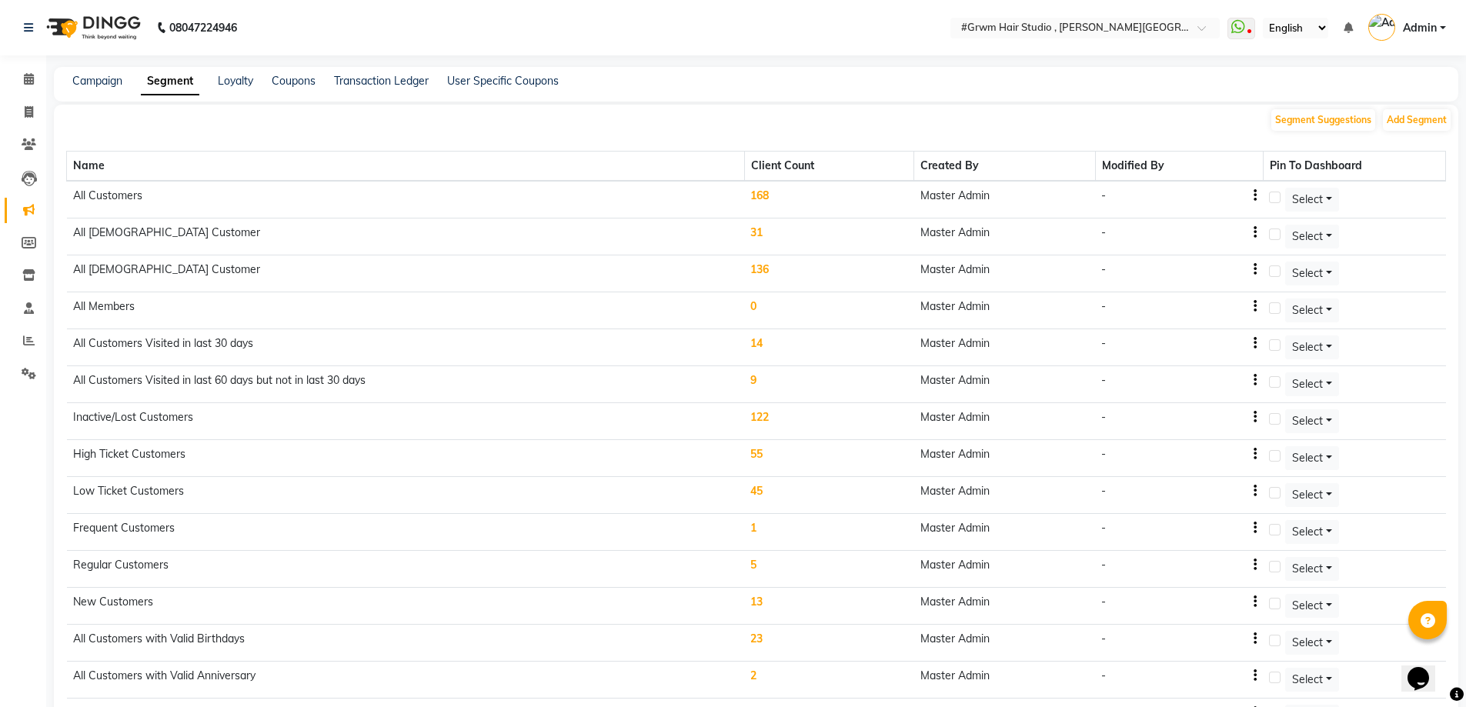
click at [142, 201] on td "All Customers" at bounding box center [406, 200] width 678 height 38
click at [798, 195] on td "168" at bounding box center [828, 200] width 169 height 38
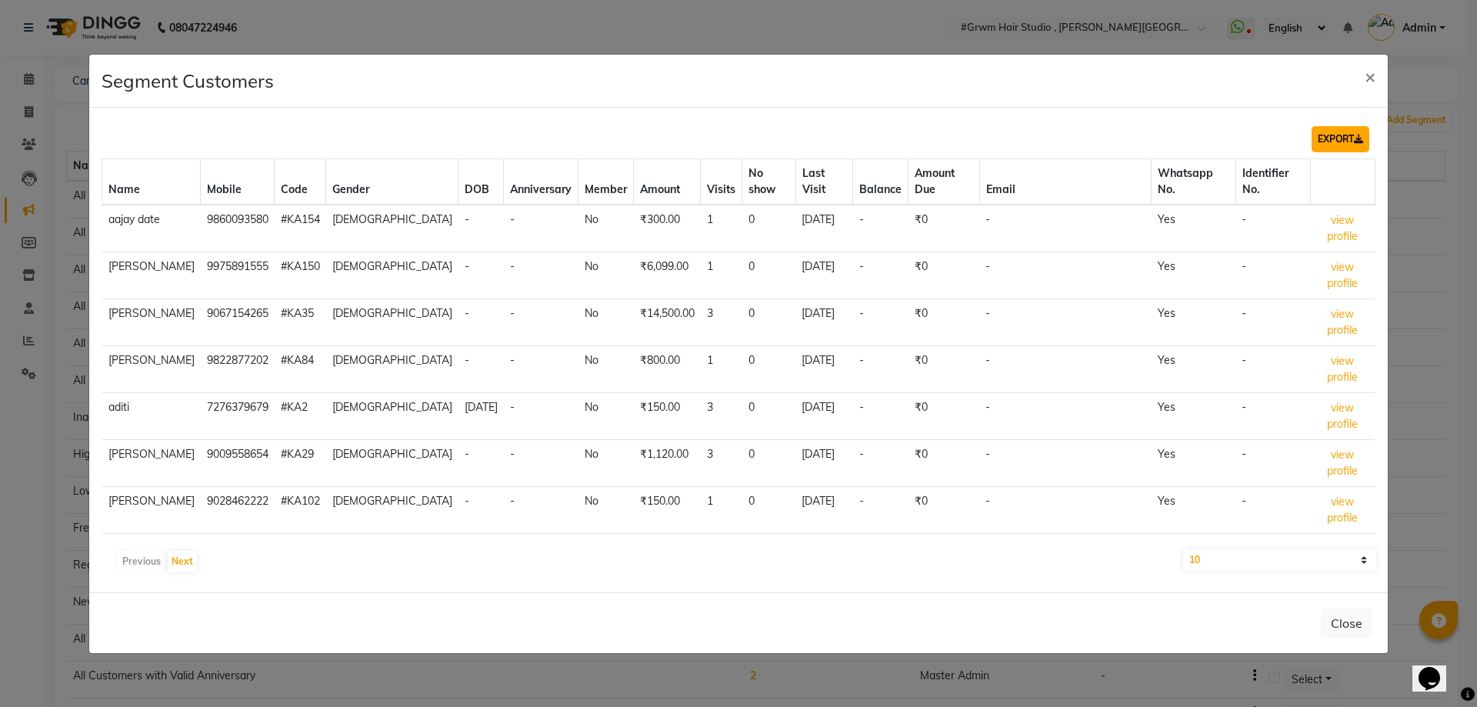
click at [1322, 152] on button "EXPORT" at bounding box center [1341, 139] width 58 height 26
